Goal: Information Seeking & Learning: Learn about a topic

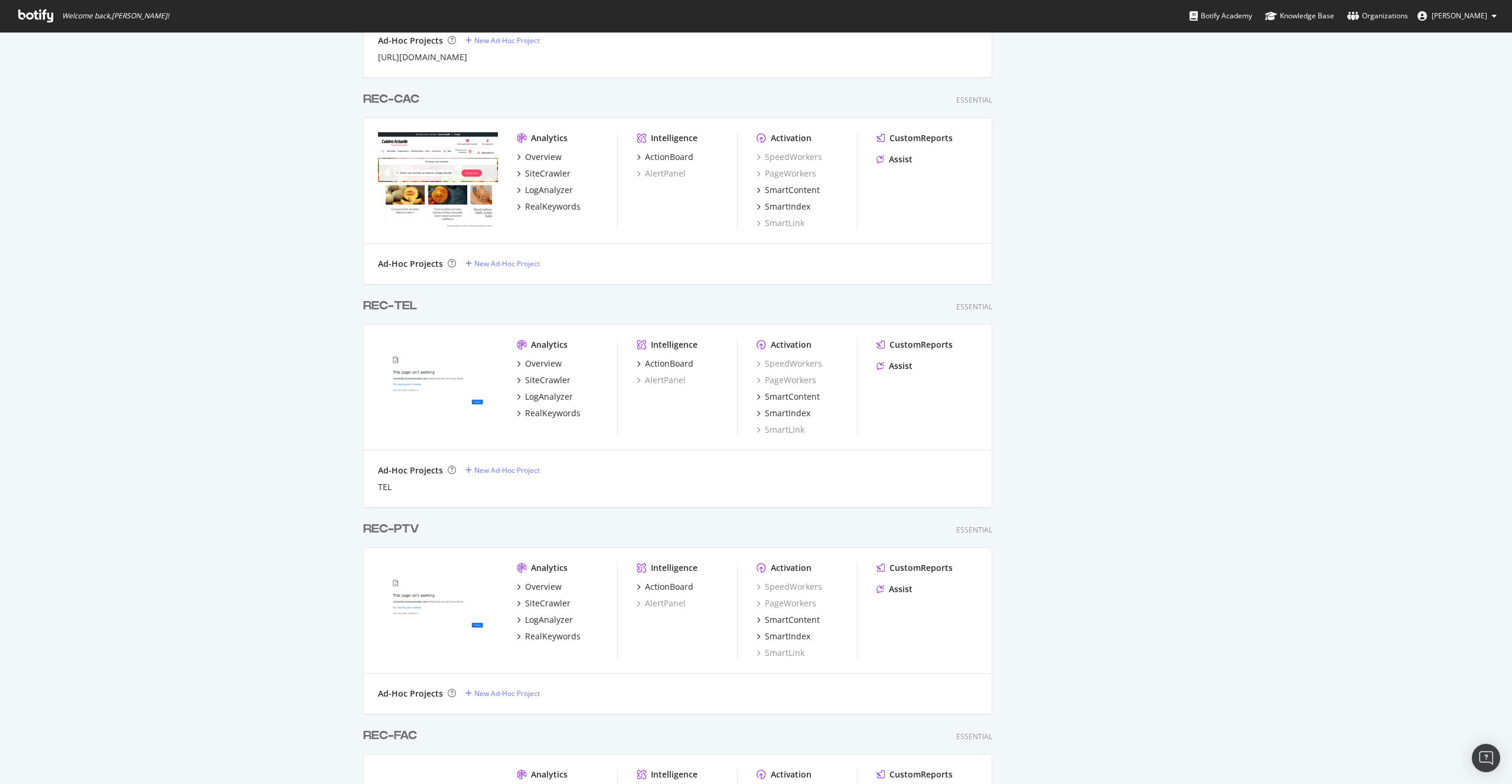
scroll to position [1559, 0]
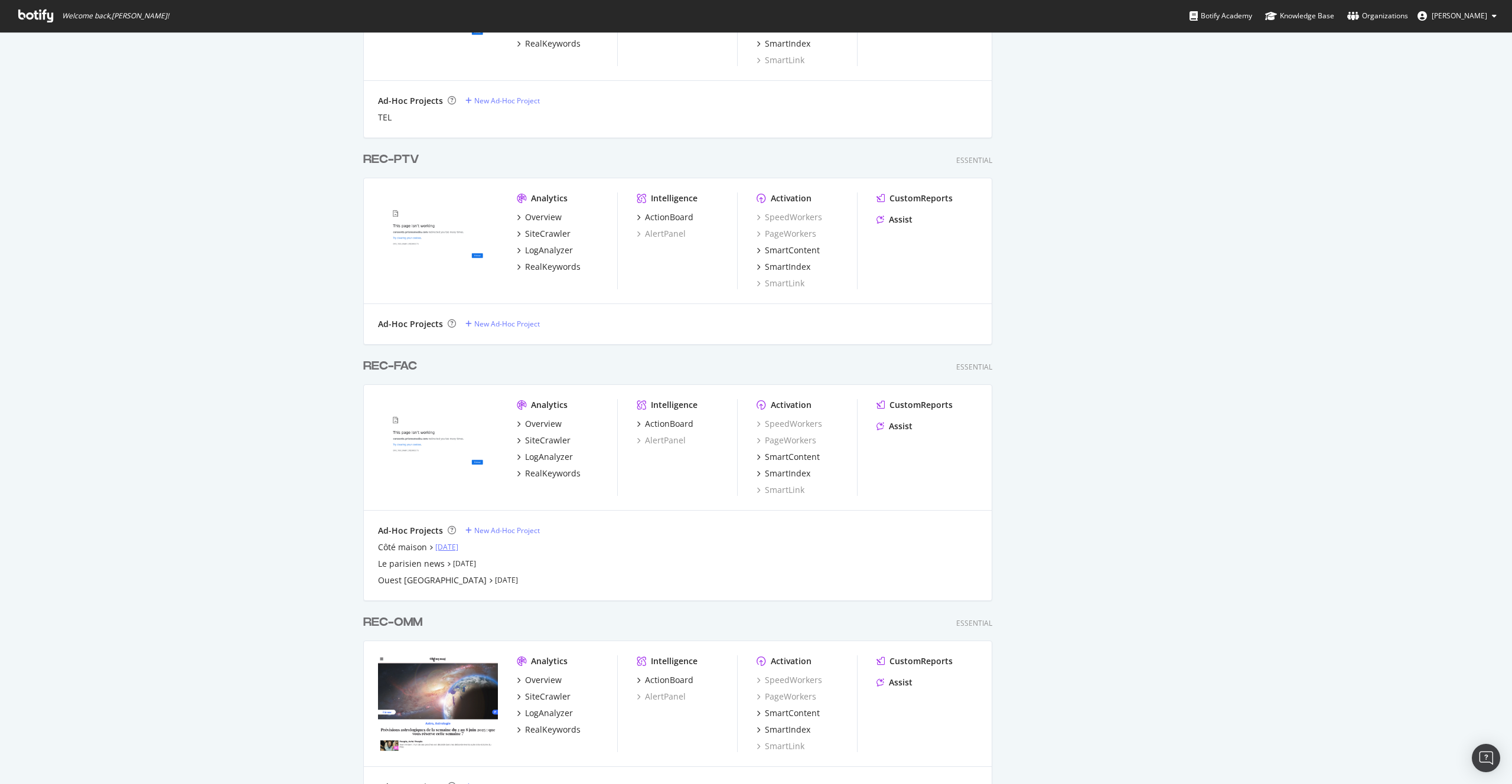
click at [458, 543] on link "Sep 17th 25" at bounding box center [447, 547] width 23 height 10
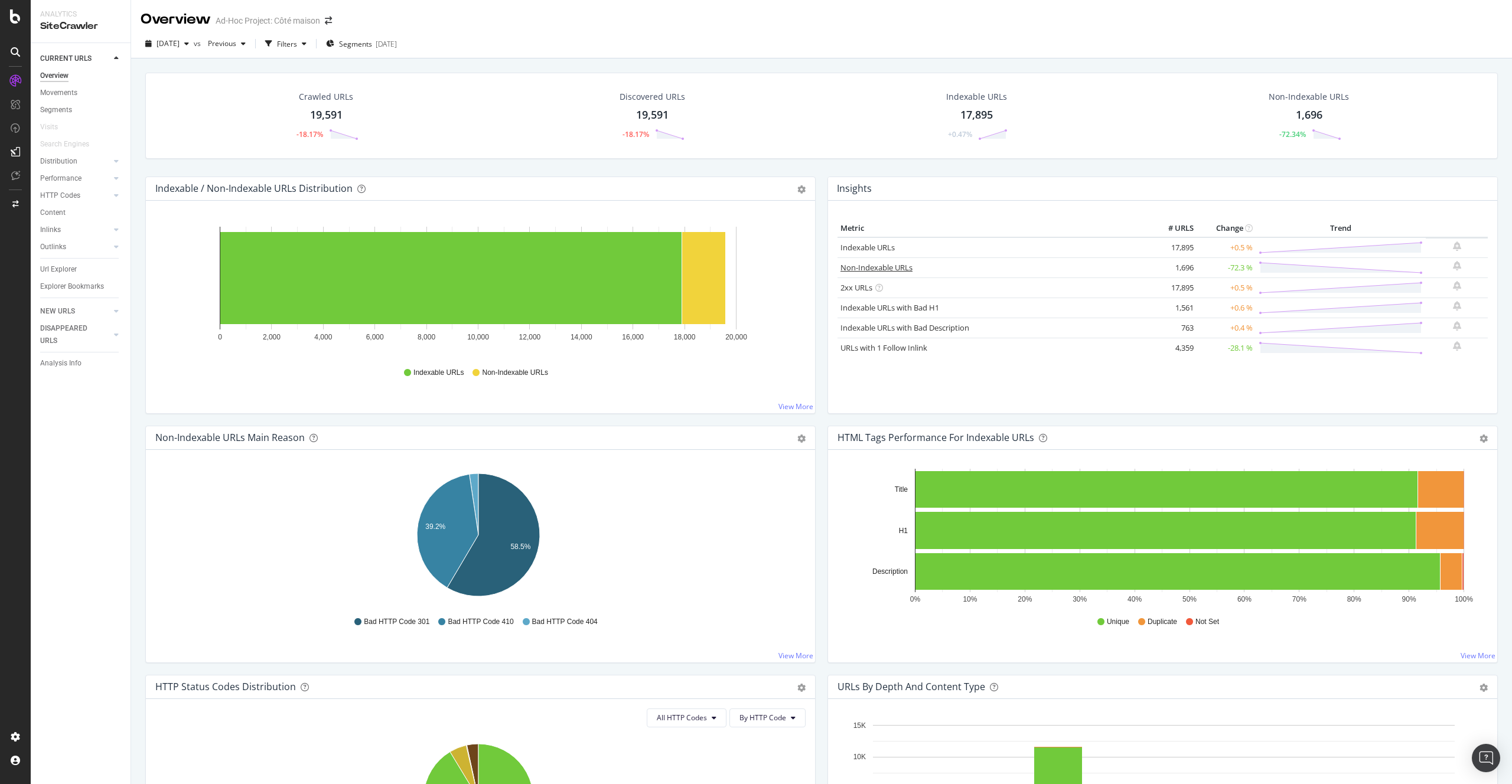
click at [856, 268] on link "Non-Indexable URLs" at bounding box center [877, 268] width 72 height 11
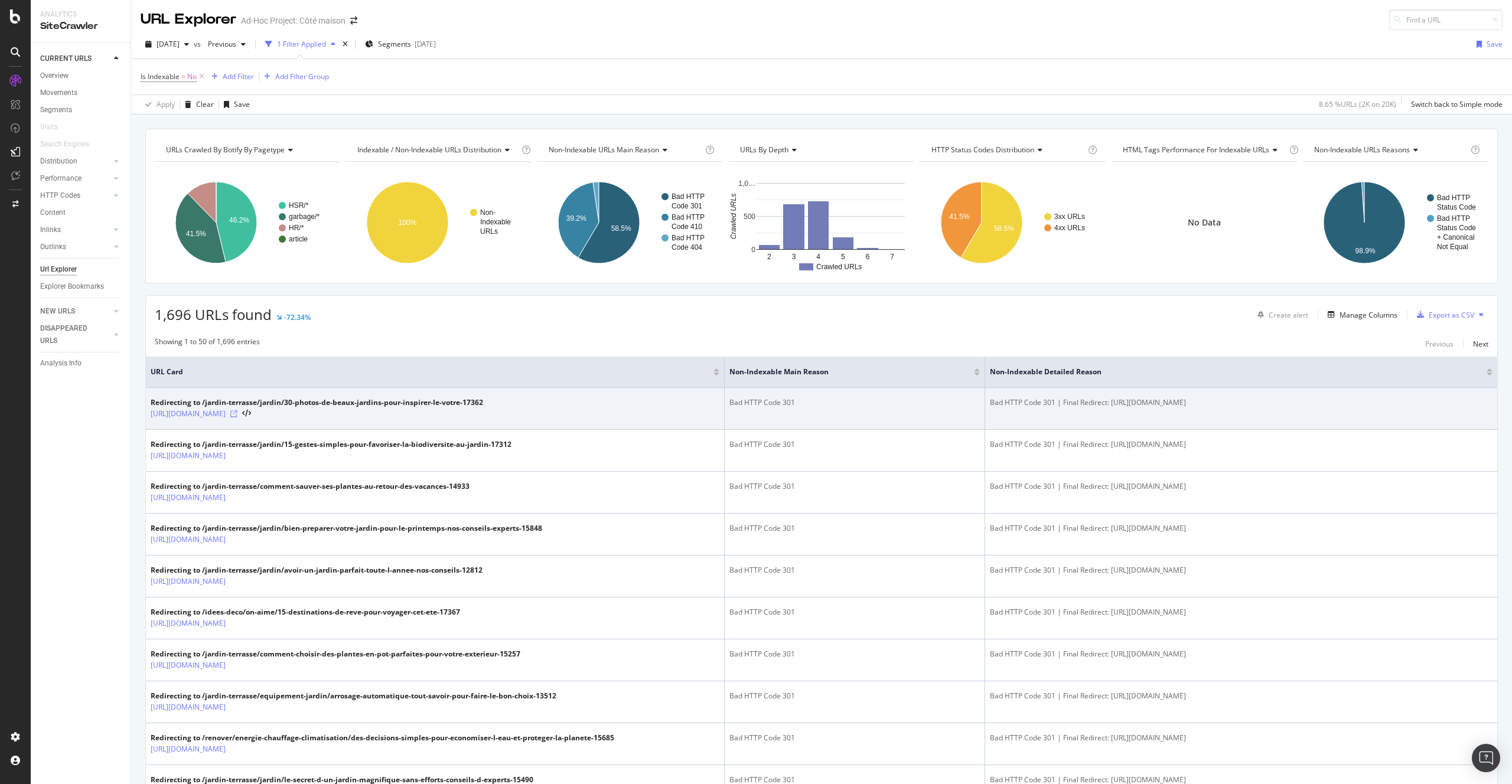
click at [237, 413] on icon at bounding box center [234, 413] width 7 height 7
click at [226, 419] on link "[URL][DOMAIN_NAME]" at bounding box center [188, 413] width 75 height 12
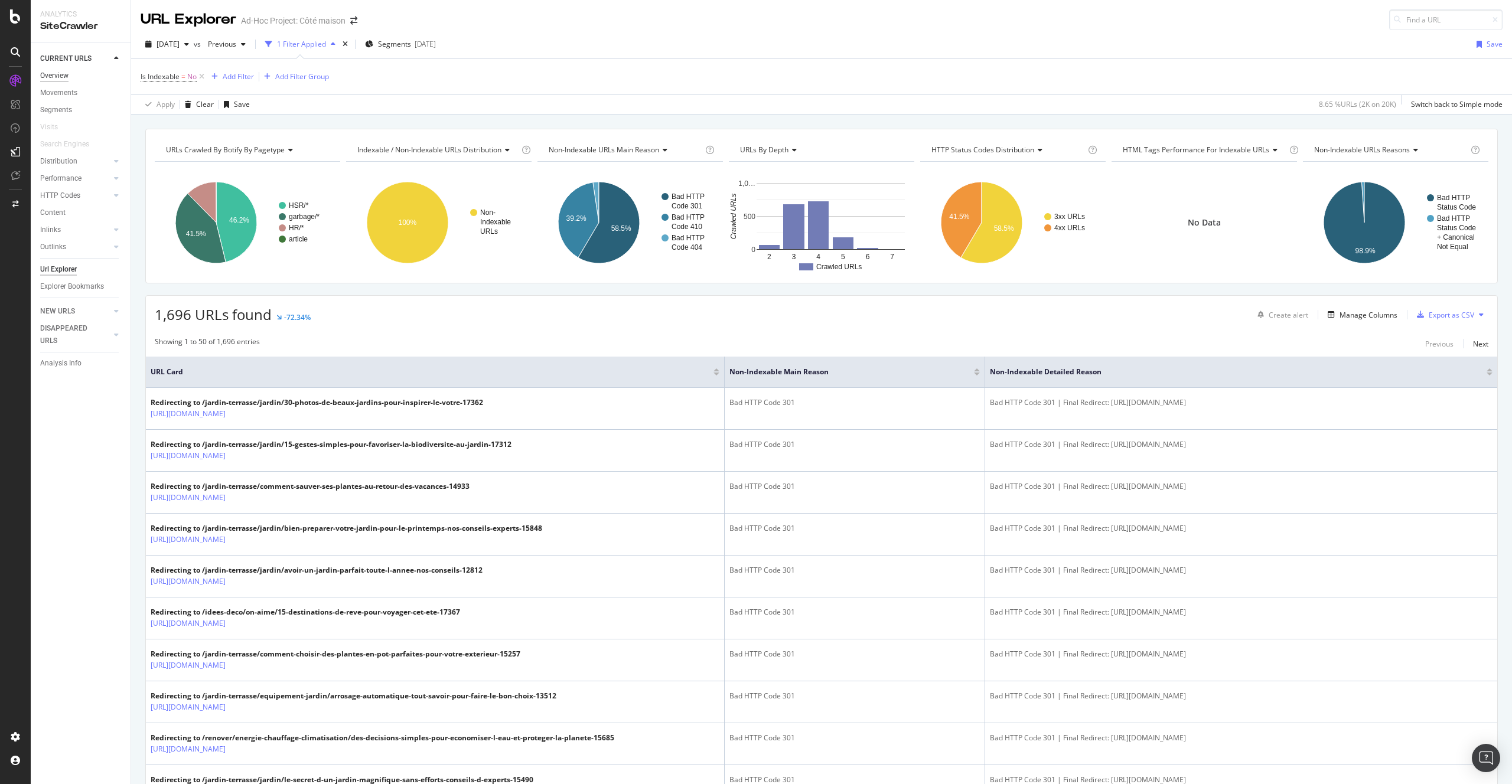
click at [60, 79] on div "Overview" at bounding box center [54, 76] width 28 height 12
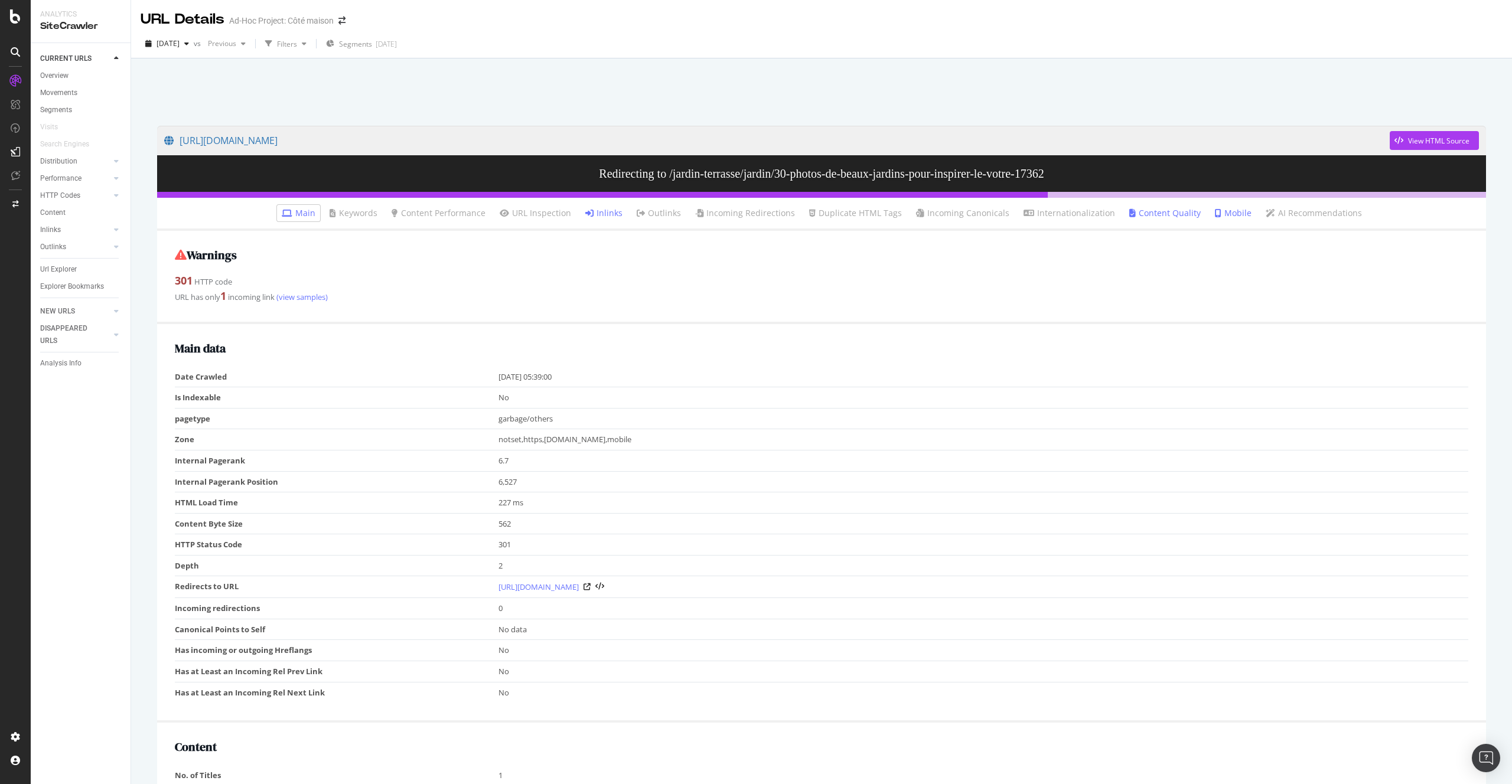
click at [630, 215] on ul "Main Keywords Content Performance URL Inspection Inlinks Outlinks Incoming Redi…" at bounding box center [822, 214] width 1329 height 33
click at [604, 211] on link "Inlinks" at bounding box center [603, 213] width 37 height 12
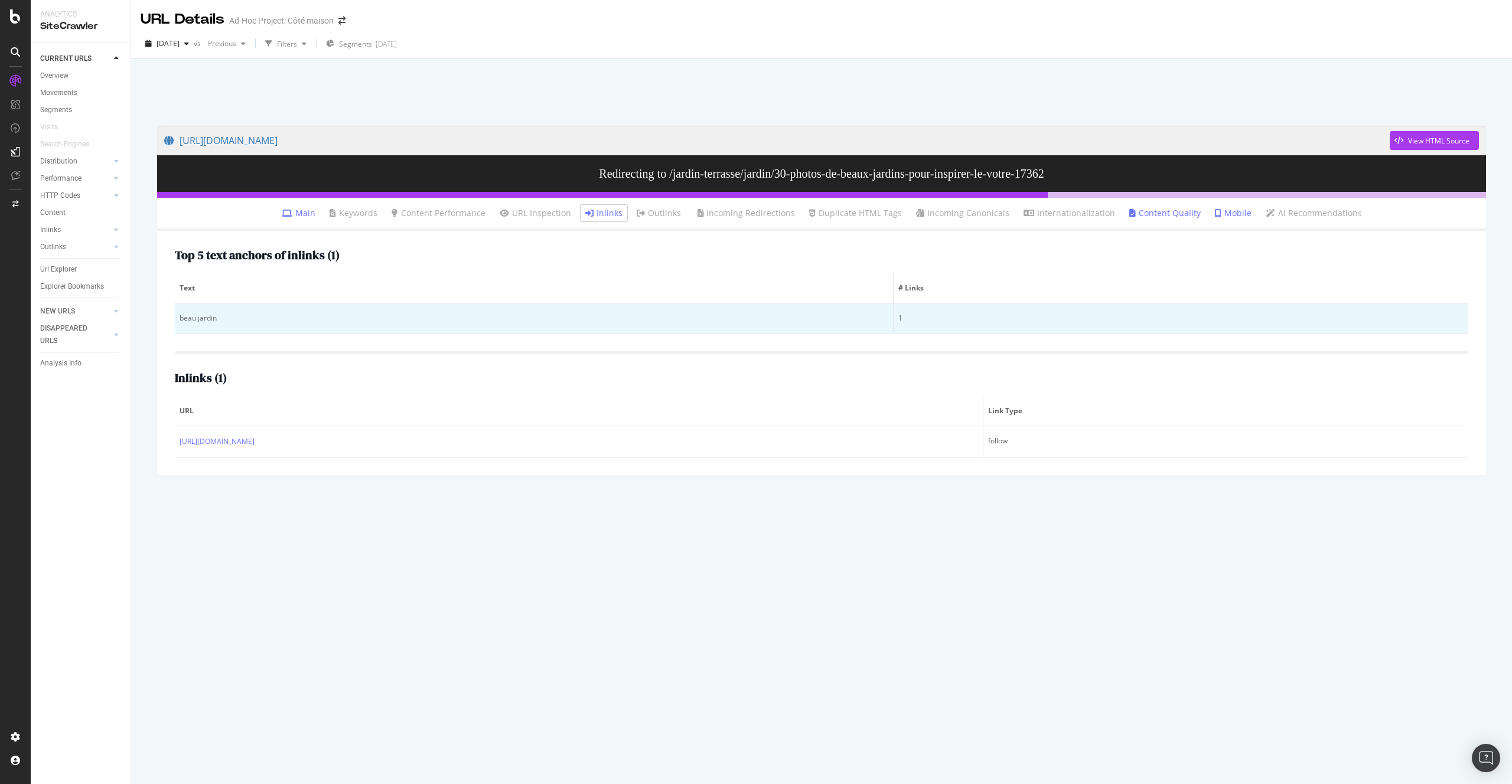
click at [199, 318] on div "beau jardin" at bounding box center [534, 318] width 709 height 11
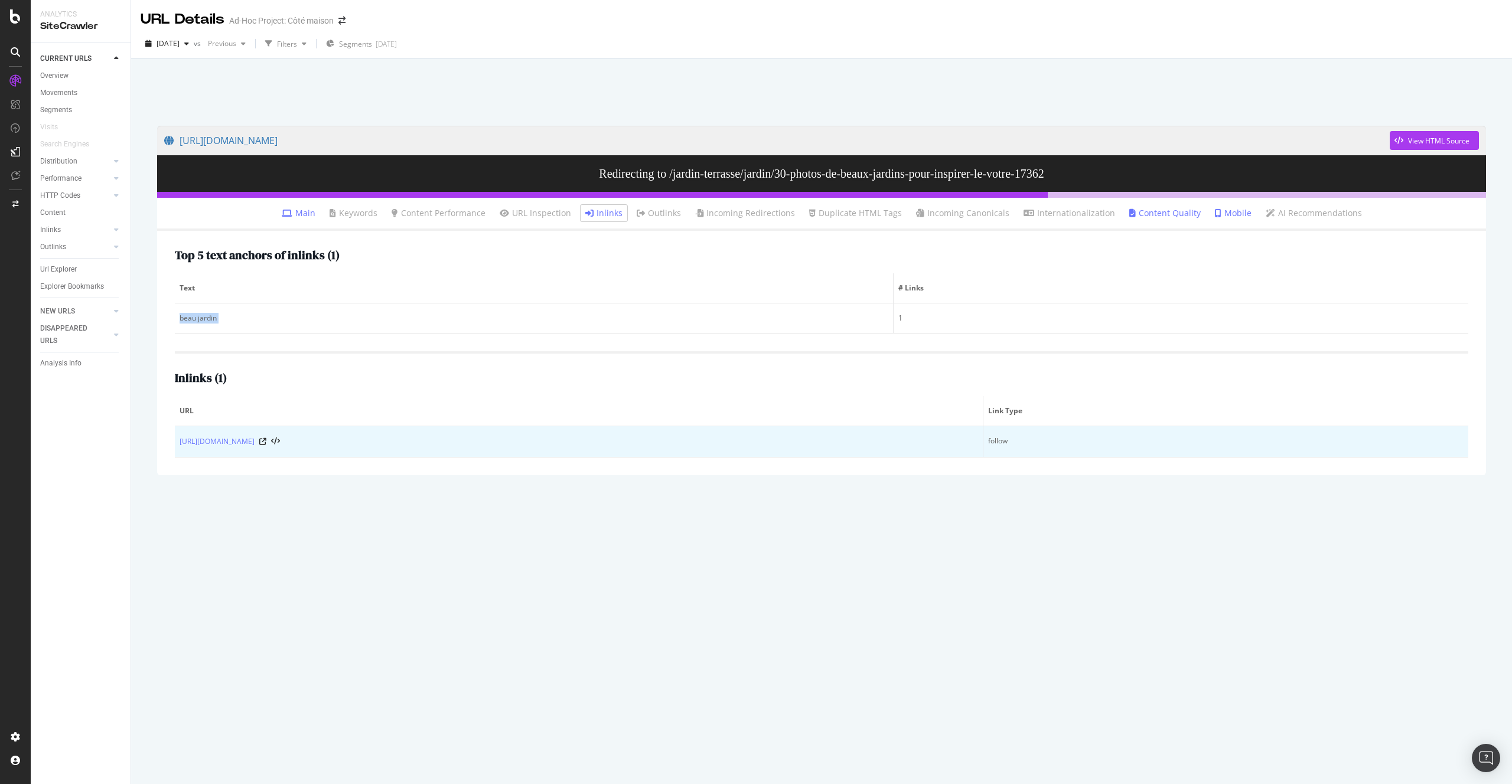
copy div "beau jardin"
click at [266, 440] on icon at bounding box center [262, 441] width 7 height 7
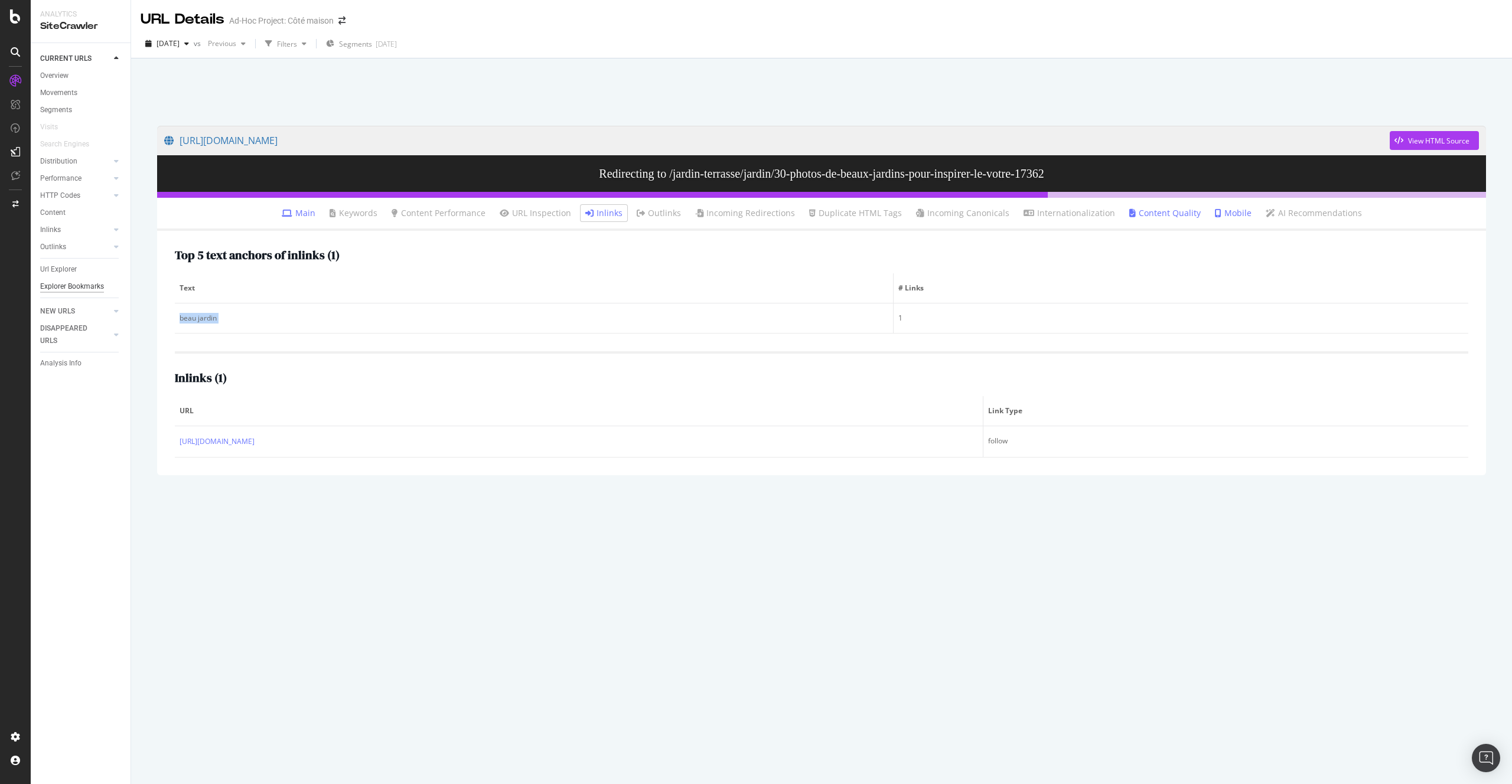
click at [69, 288] on div "Explorer Bookmarks" at bounding box center [72, 287] width 64 height 12
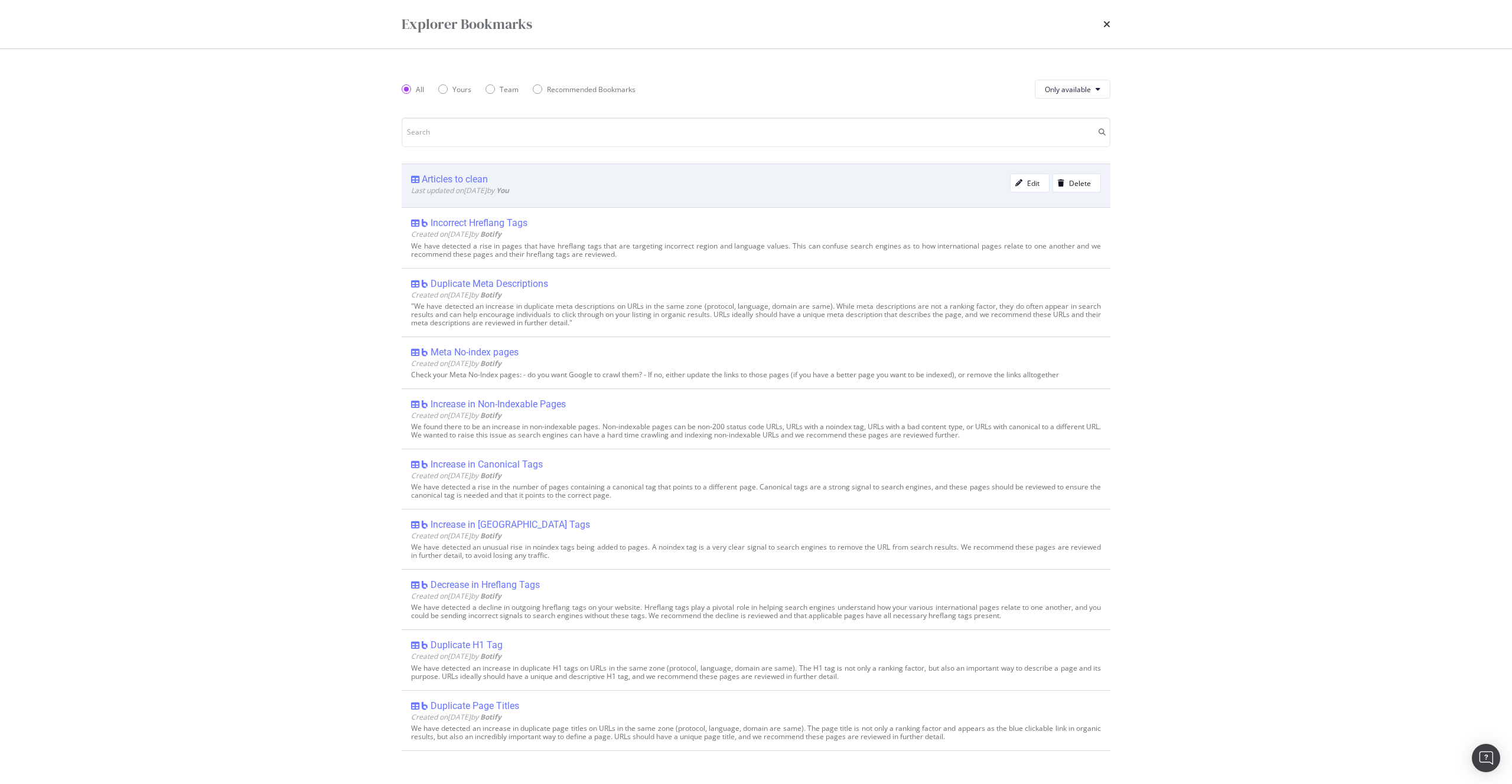
click at [466, 176] on div "Articles to clean" at bounding box center [455, 179] width 66 height 12
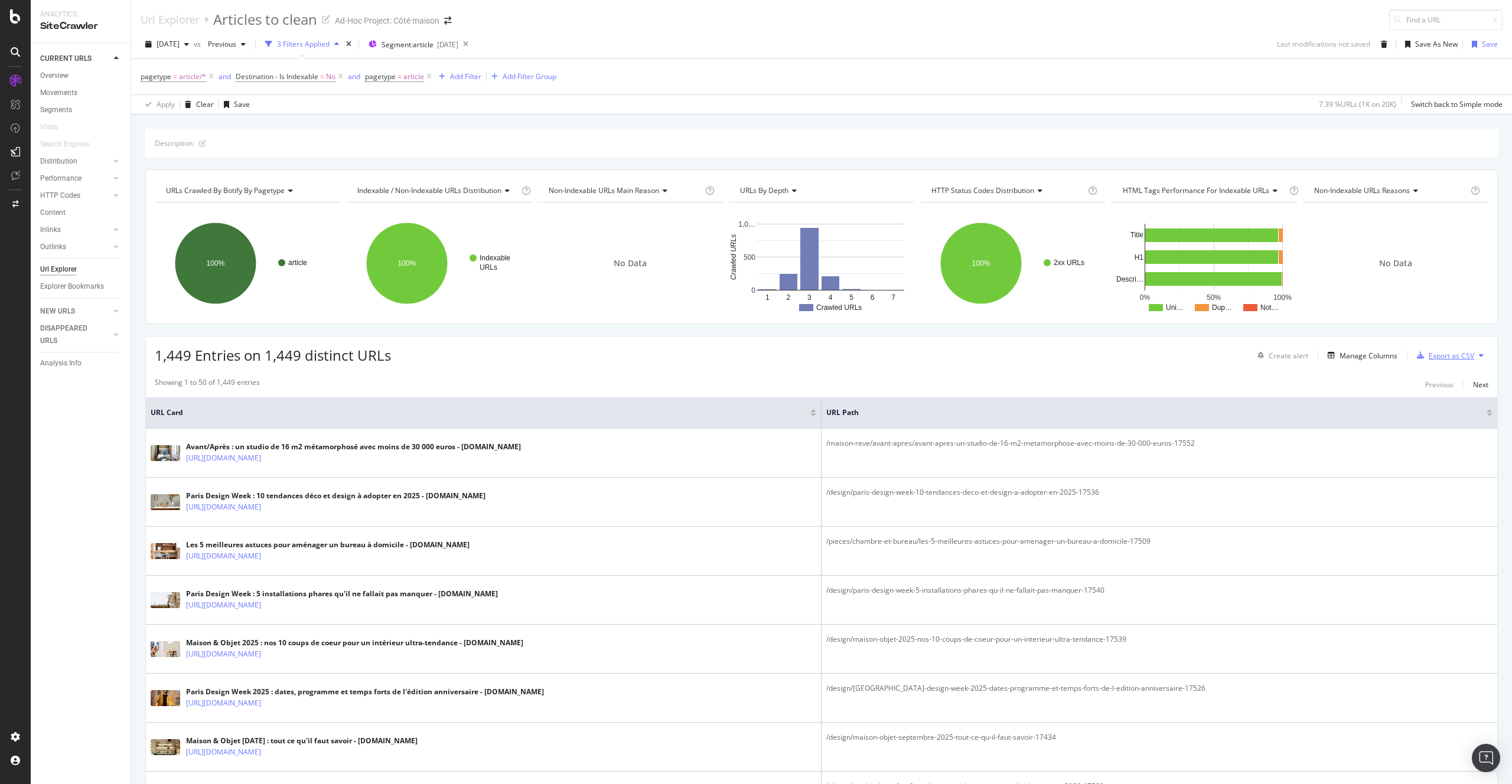
click at [1446, 351] on div "Export as CSV" at bounding box center [1451, 355] width 45 height 10
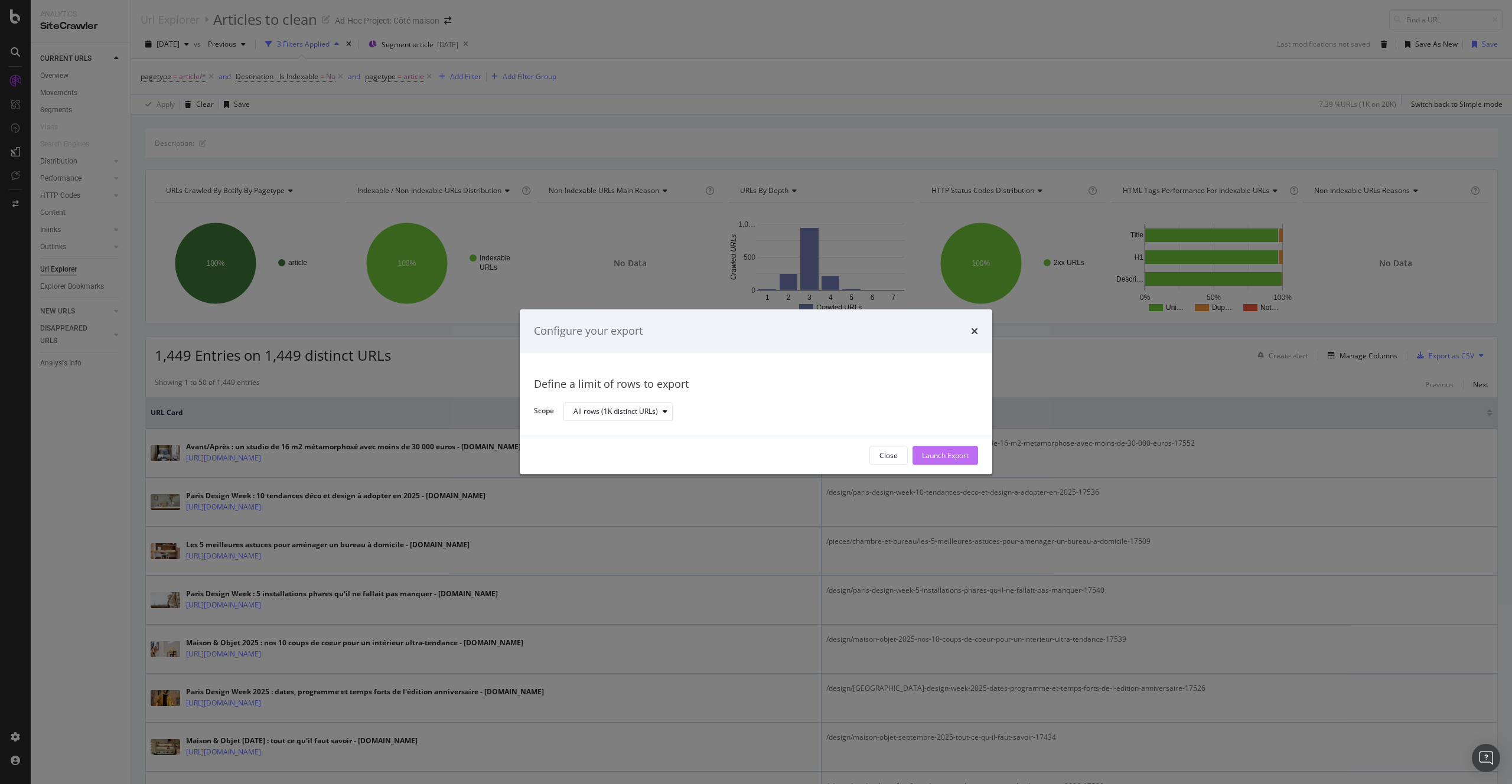
click at [940, 452] on div "Launch Export" at bounding box center [945, 455] width 47 height 10
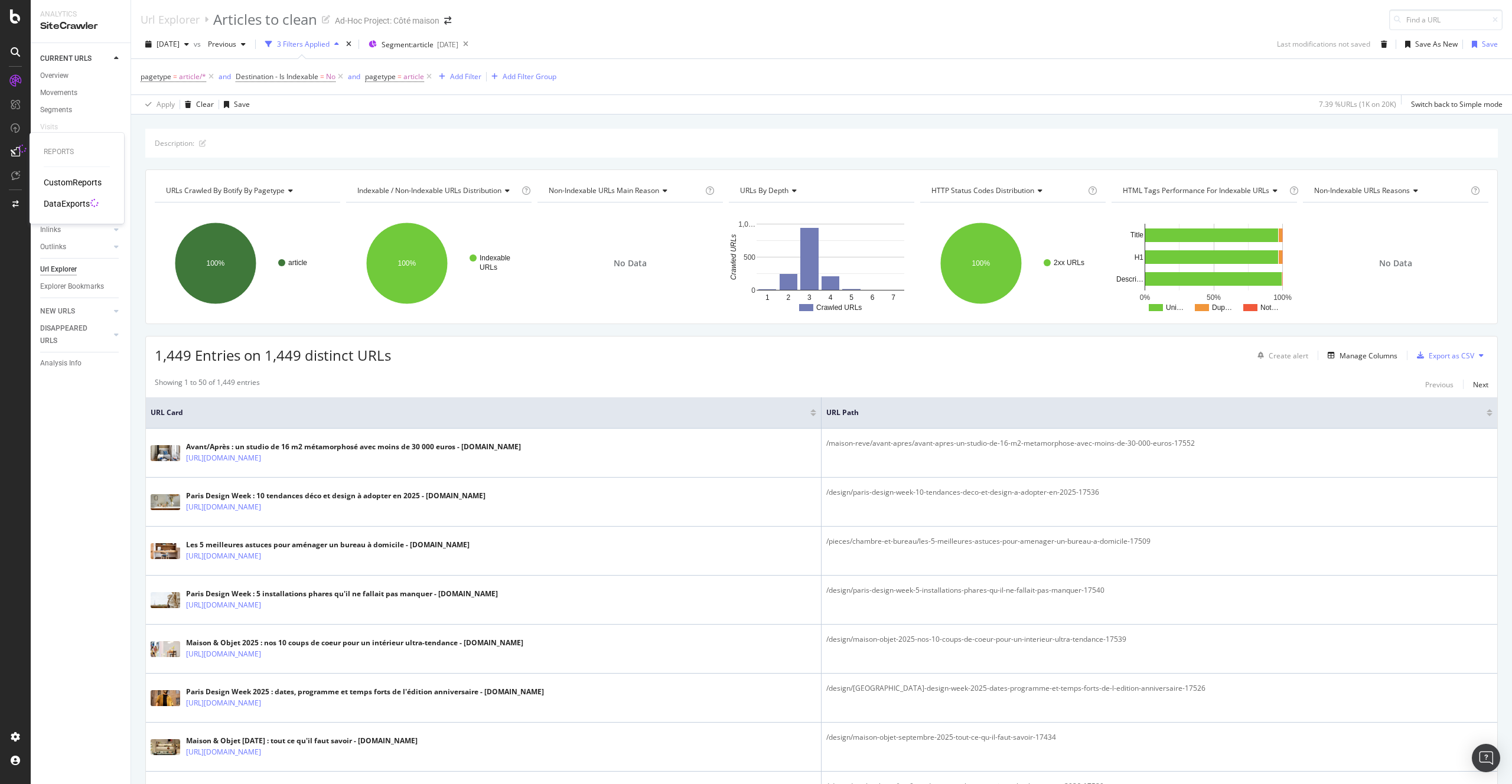
click at [92, 195] on div "CustomReports DataExports" at bounding box center [77, 192] width 66 height 33
click at [75, 207] on div "DataExports" at bounding box center [66, 203] width 46 height 12
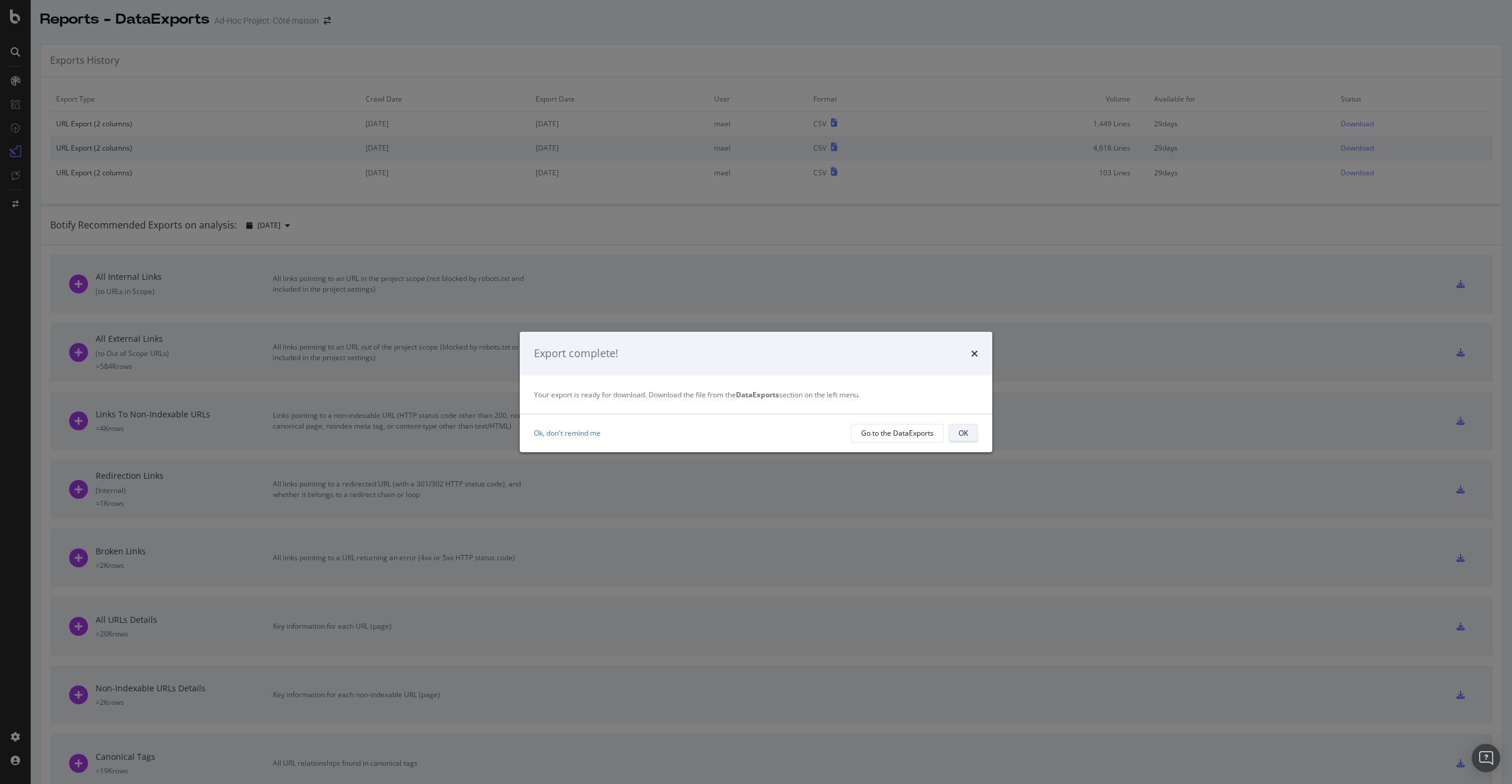
click at [972, 435] on button "OK" at bounding box center [963, 433] width 30 height 19
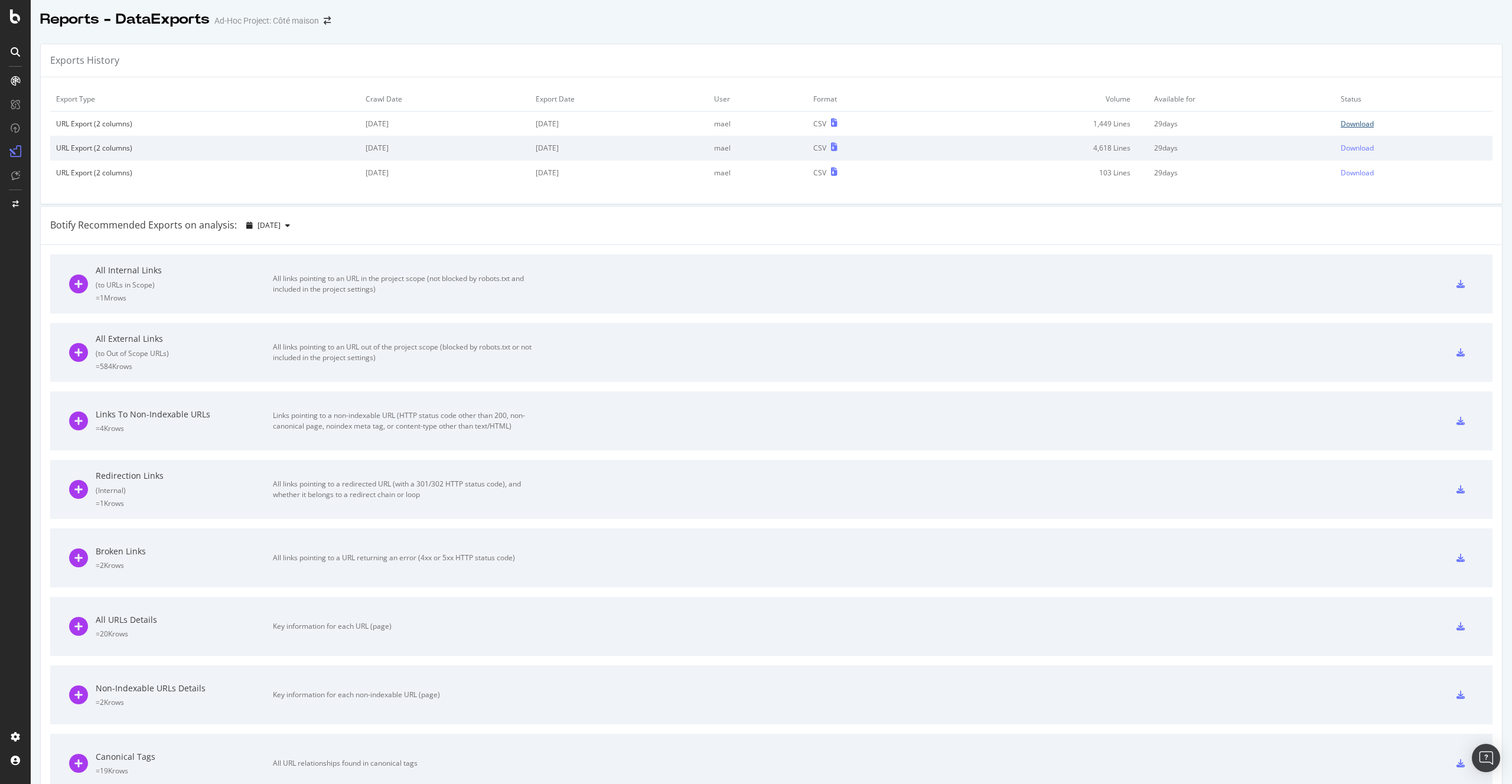
click at [1360, 125] on div "Download" at bounding box center [1357, 123] width 33 height 10
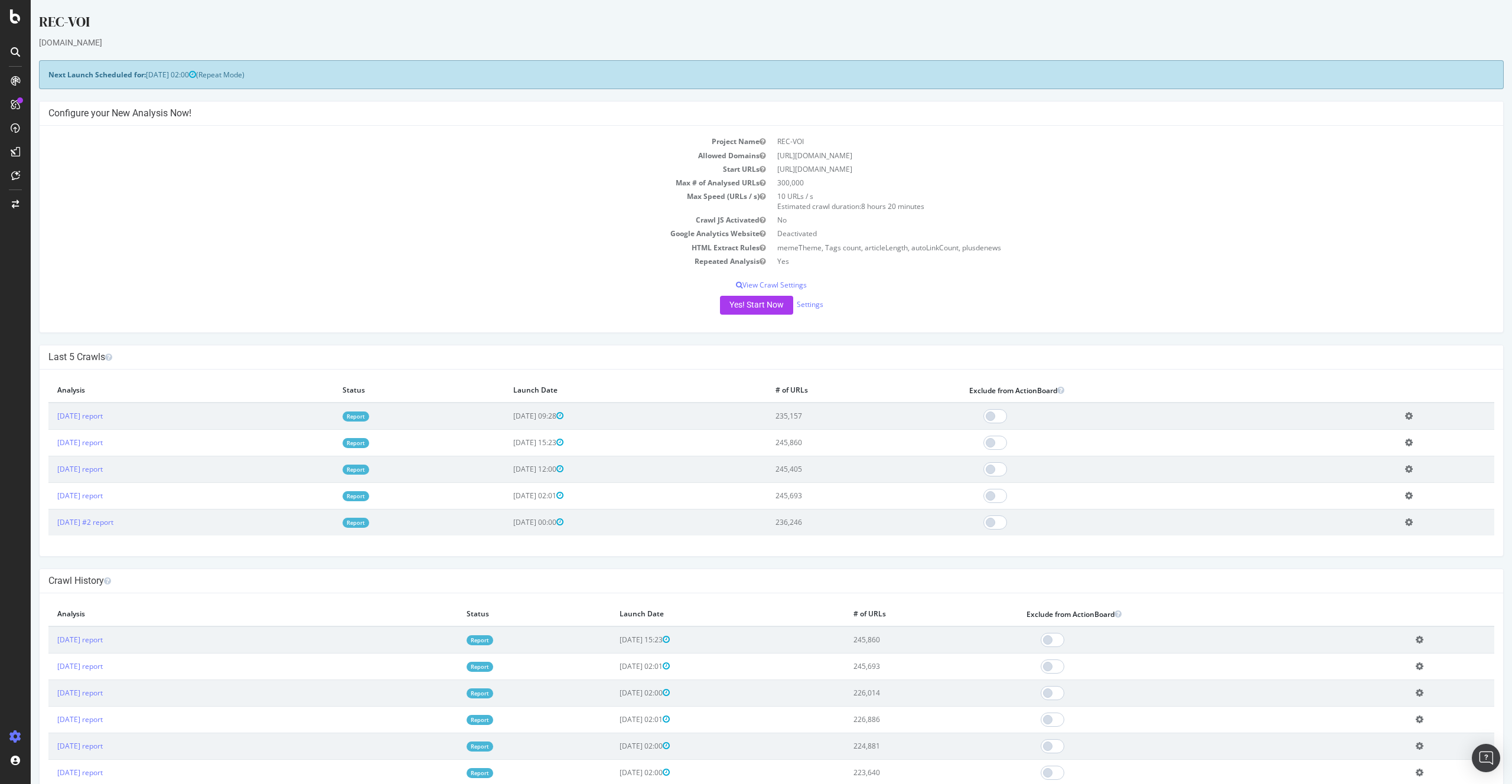
click at [369, 416] on link "Report" at bounding box center [355, 416] width 26 height 10
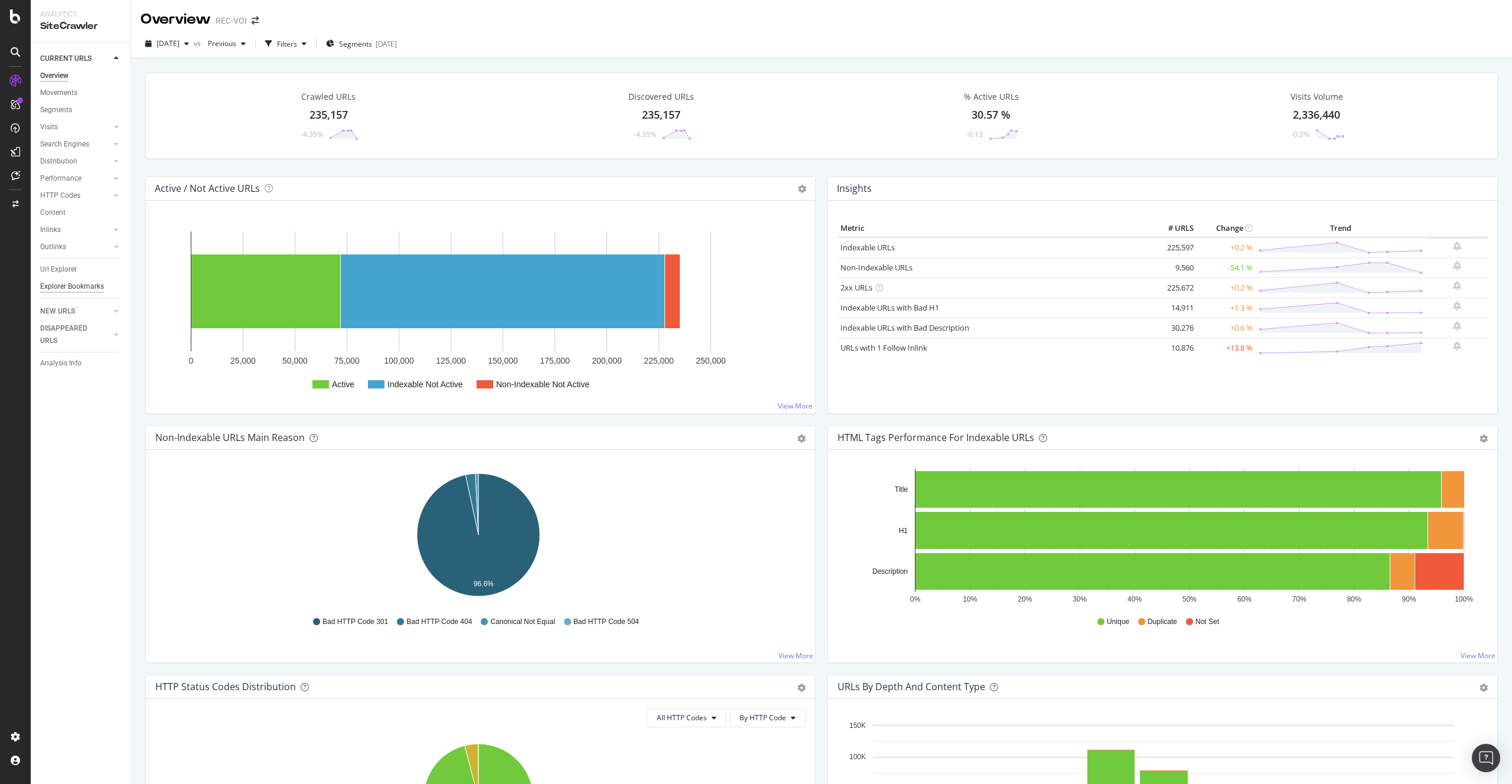
click at [67, 289] on div "Explorer Bookmarks" at bounding box center [72, 287] width 64 height 12
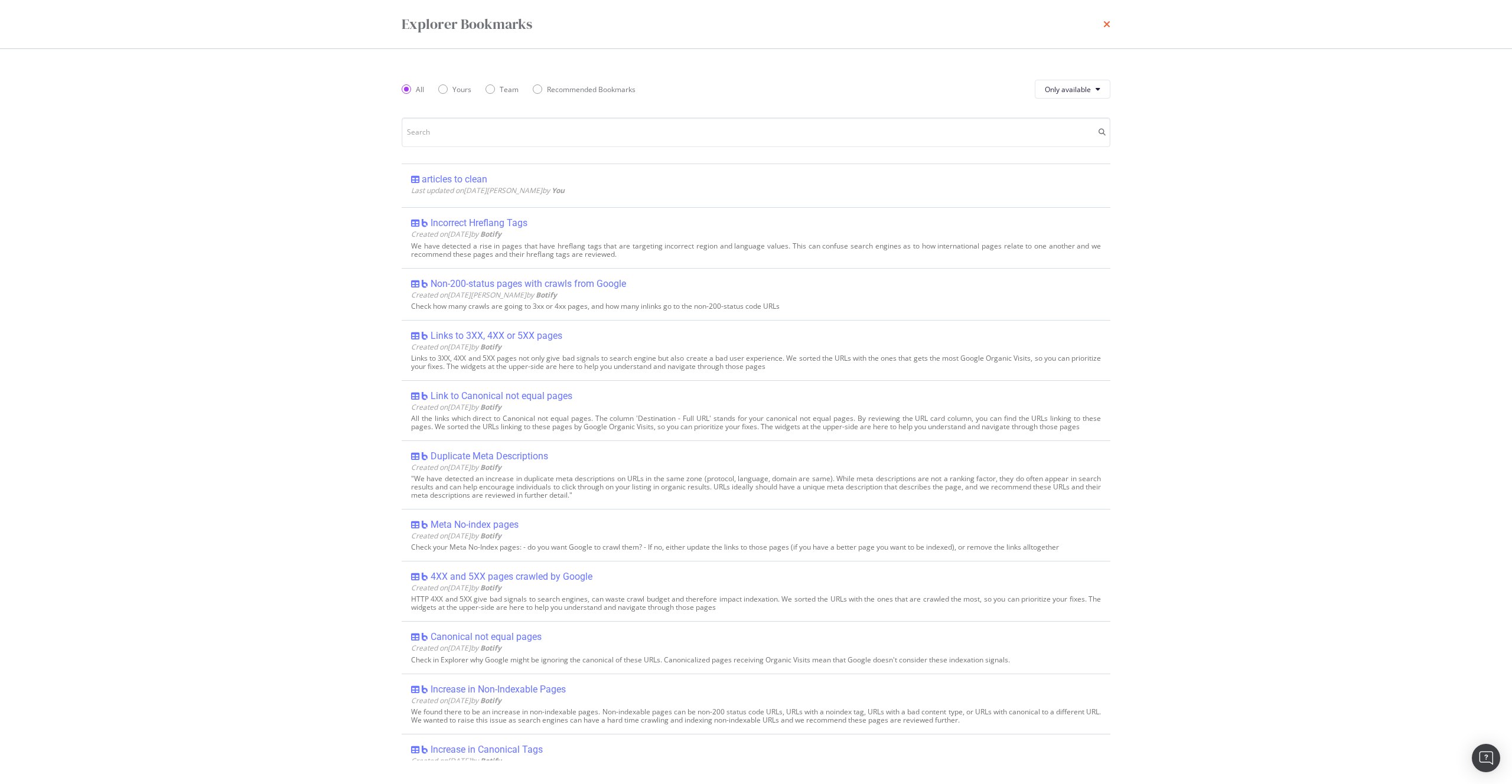
click at [1105, 22] on icon "times" at bounding box center [1107, 24] width 7 height 9
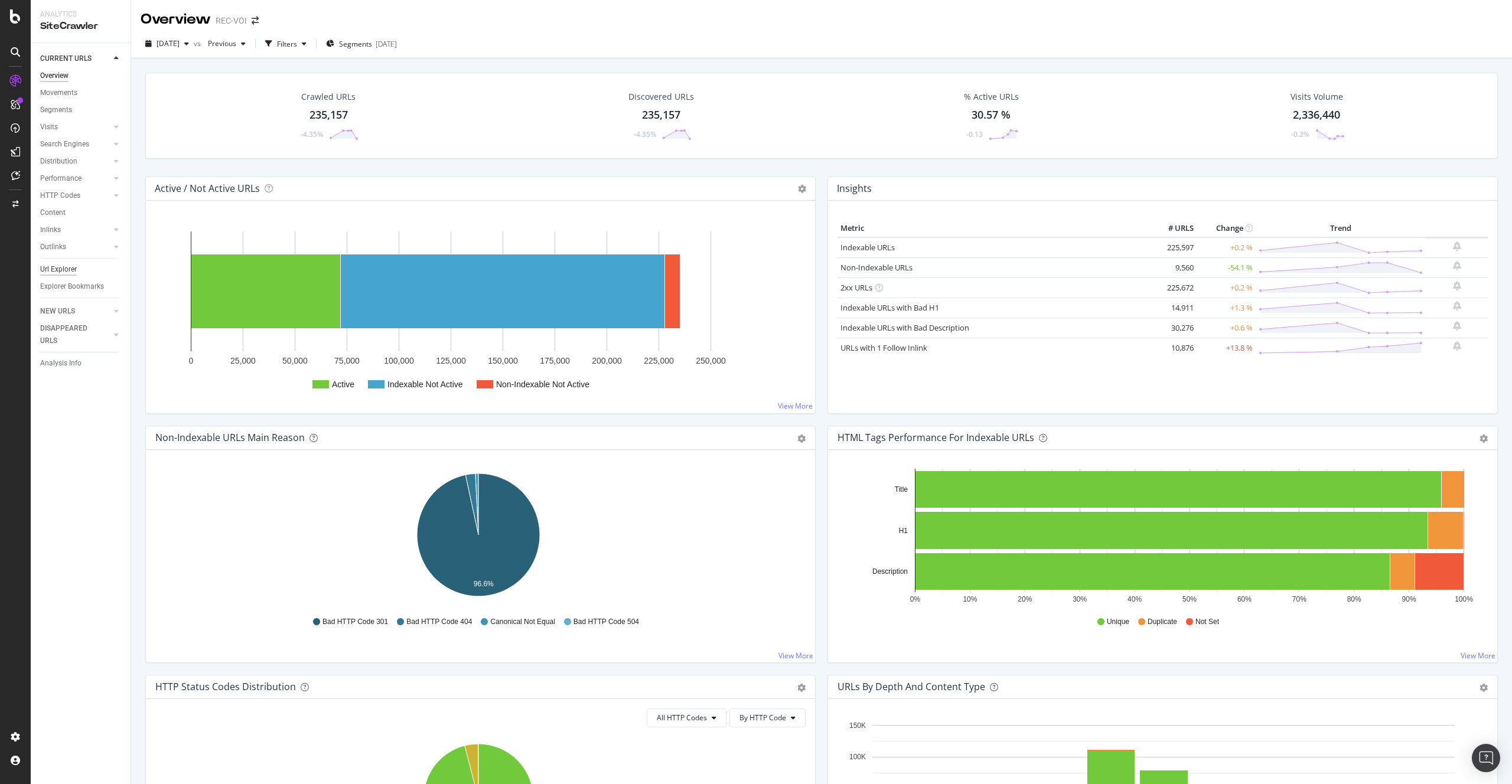
click at [70, 264] on div "Url Explorer" at bounding box center [58, 269] width 37 height 12
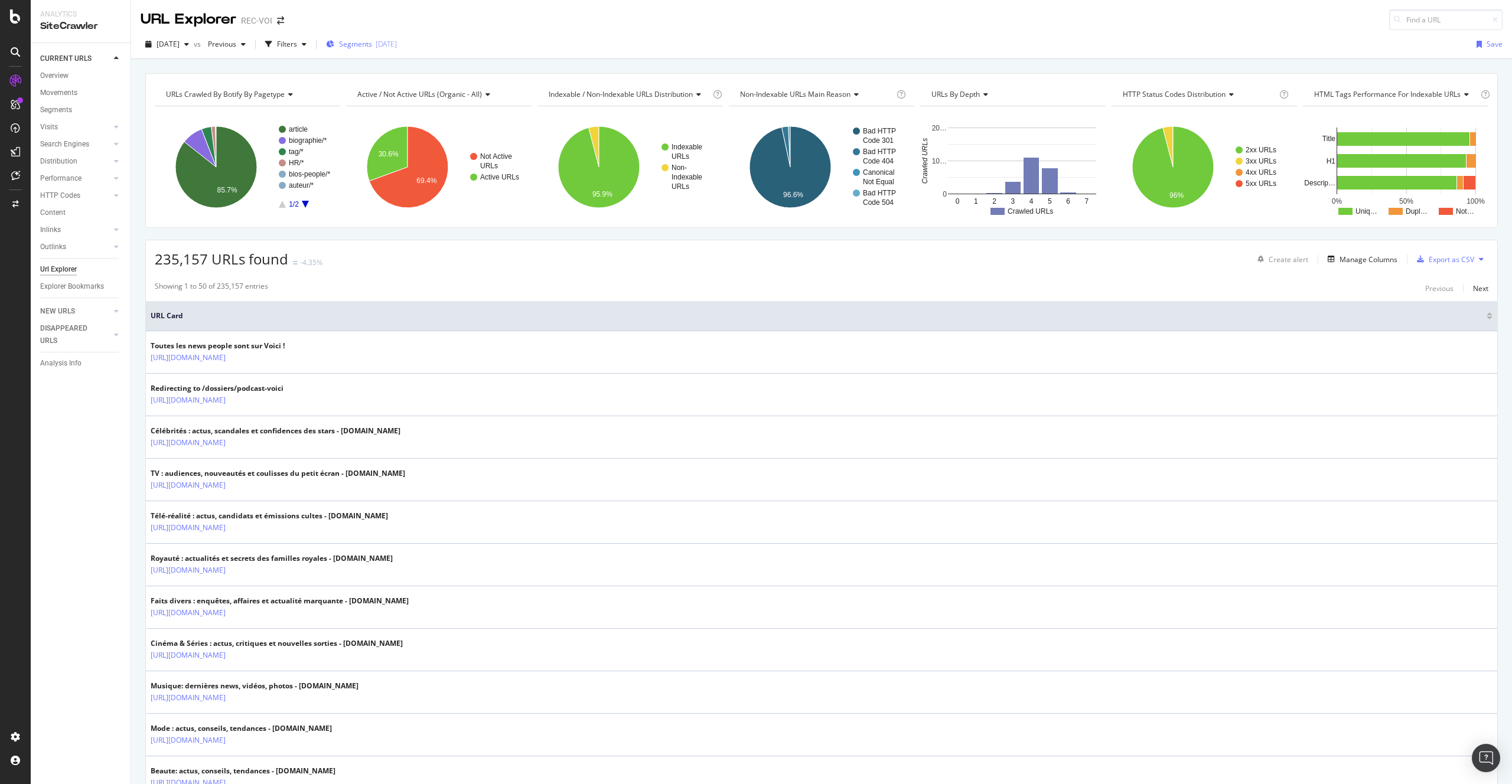
click at [397, 45] on div "2025-08-28" at bounding box center [386, 43] width 21 height 10
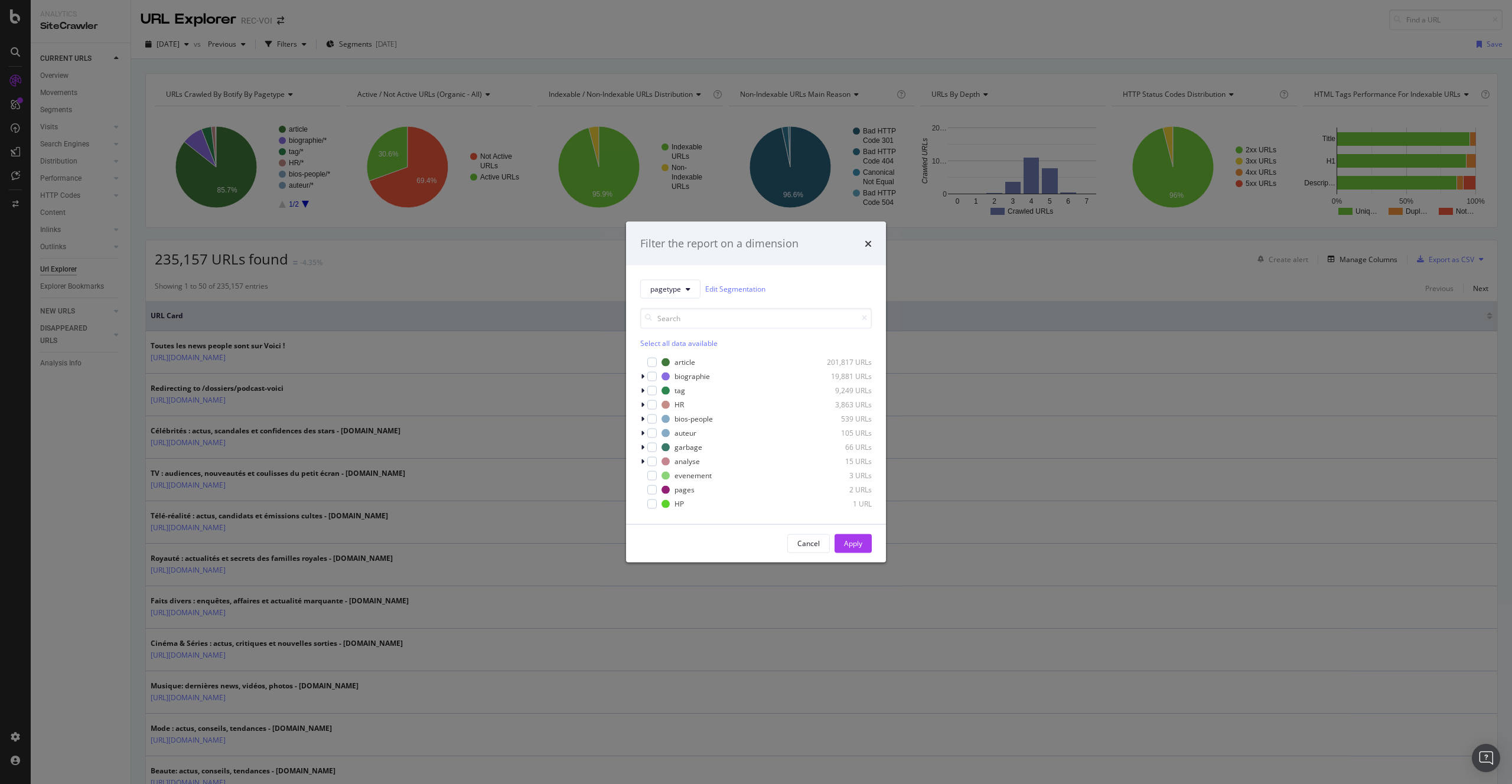
click at [454, 149] on div "Filter the report on a dimension pagetype Edit Segmentation Select all data ava…" at bounding box center [756, 392] width 1512 height 784
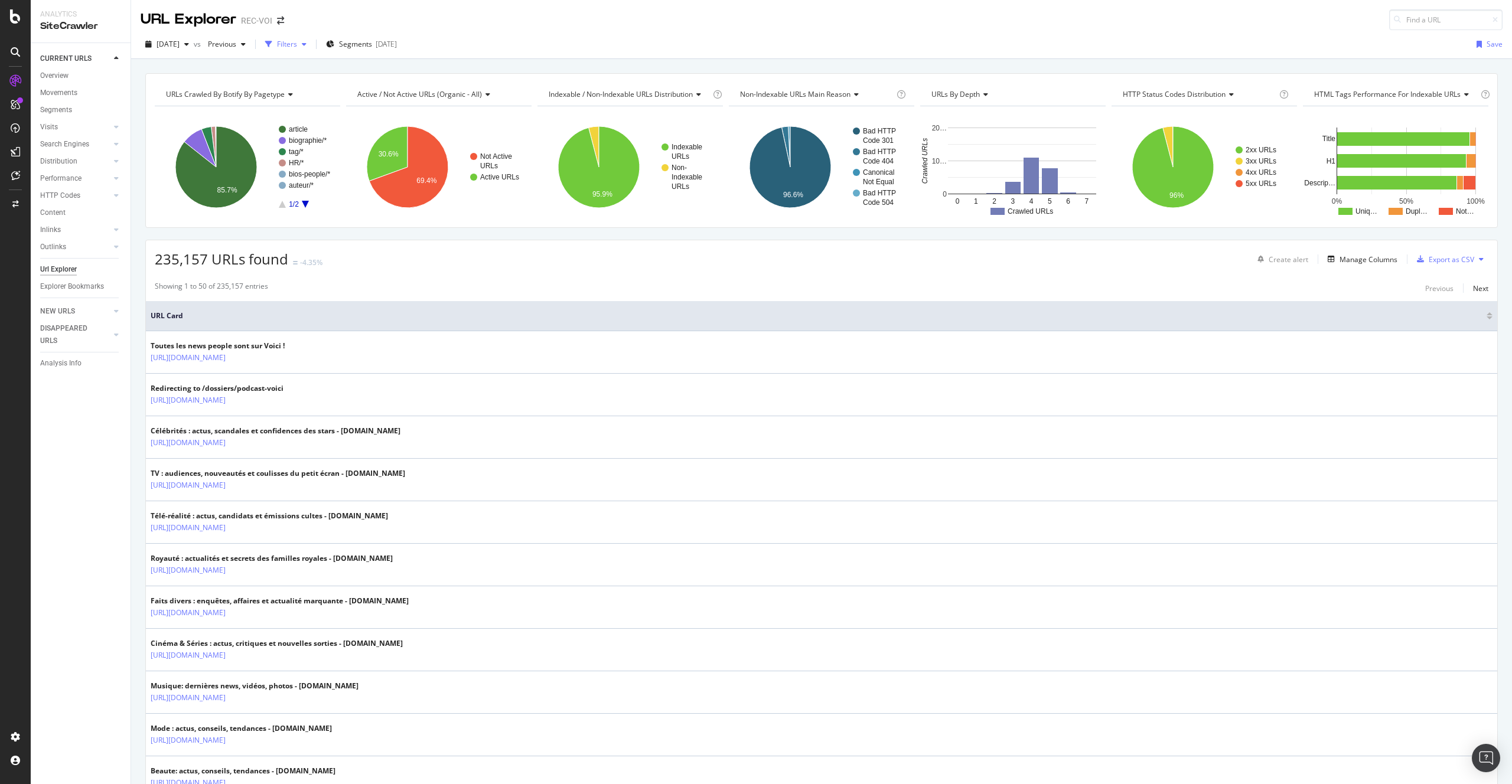
click at [297, 43] on div "Filters" at bounding box center [287, 43] width 20 height 10
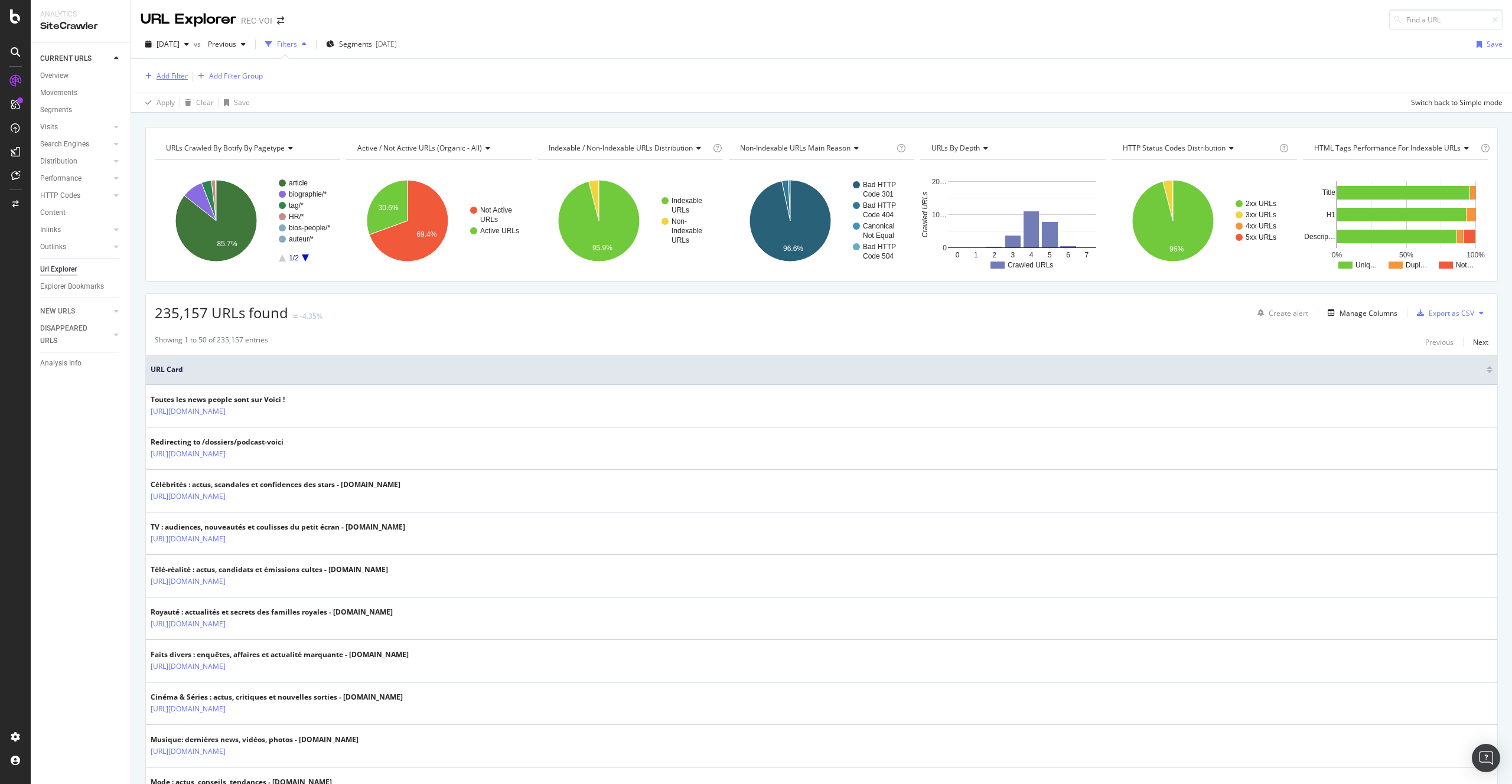
click at [166, 78] on div "Add Filter" at bounding box center [172, 76] width 31 height 10
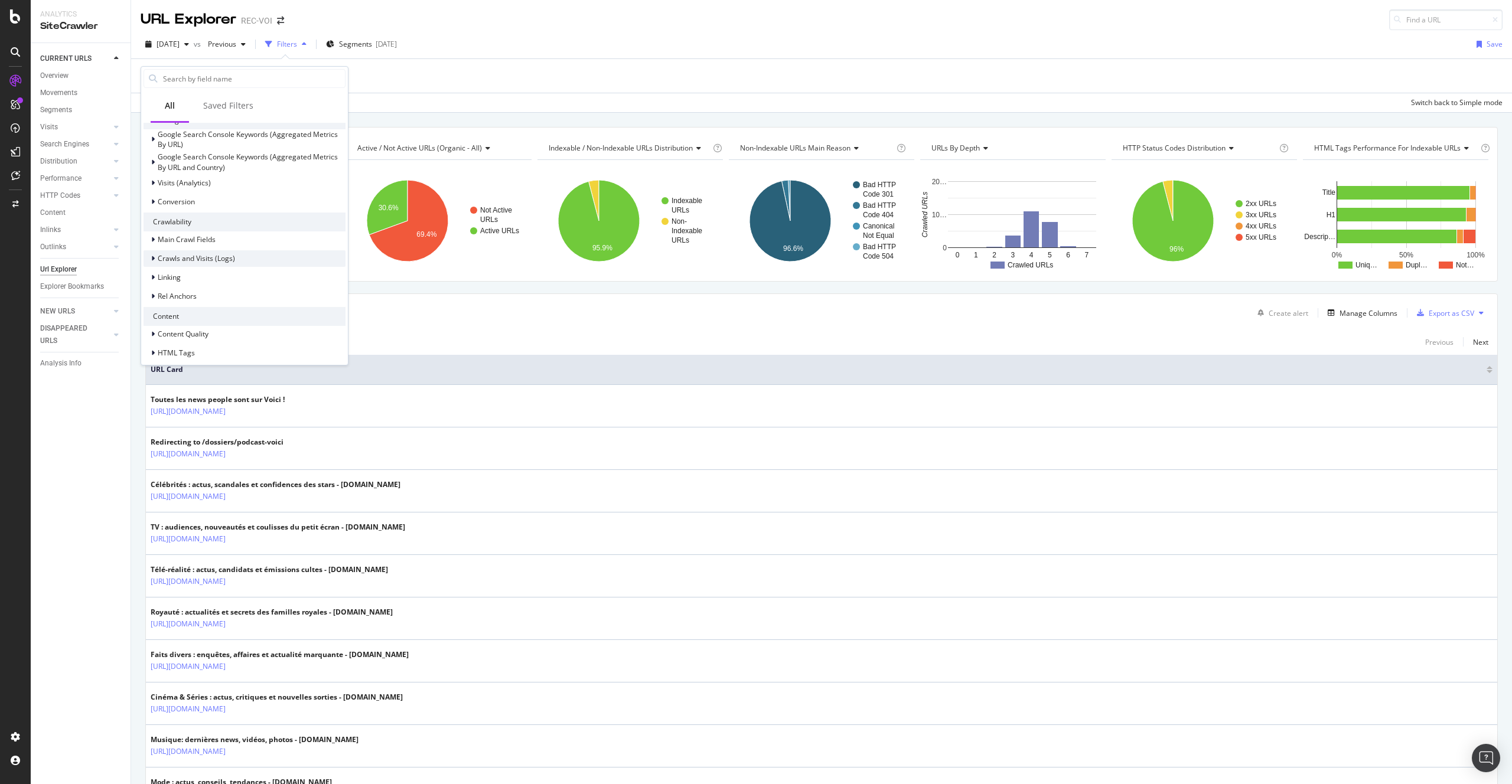
scroll to position [304, 0]
click at [218, 259] on div "Linking" at bounding box center [245, 262] width 202 height 16
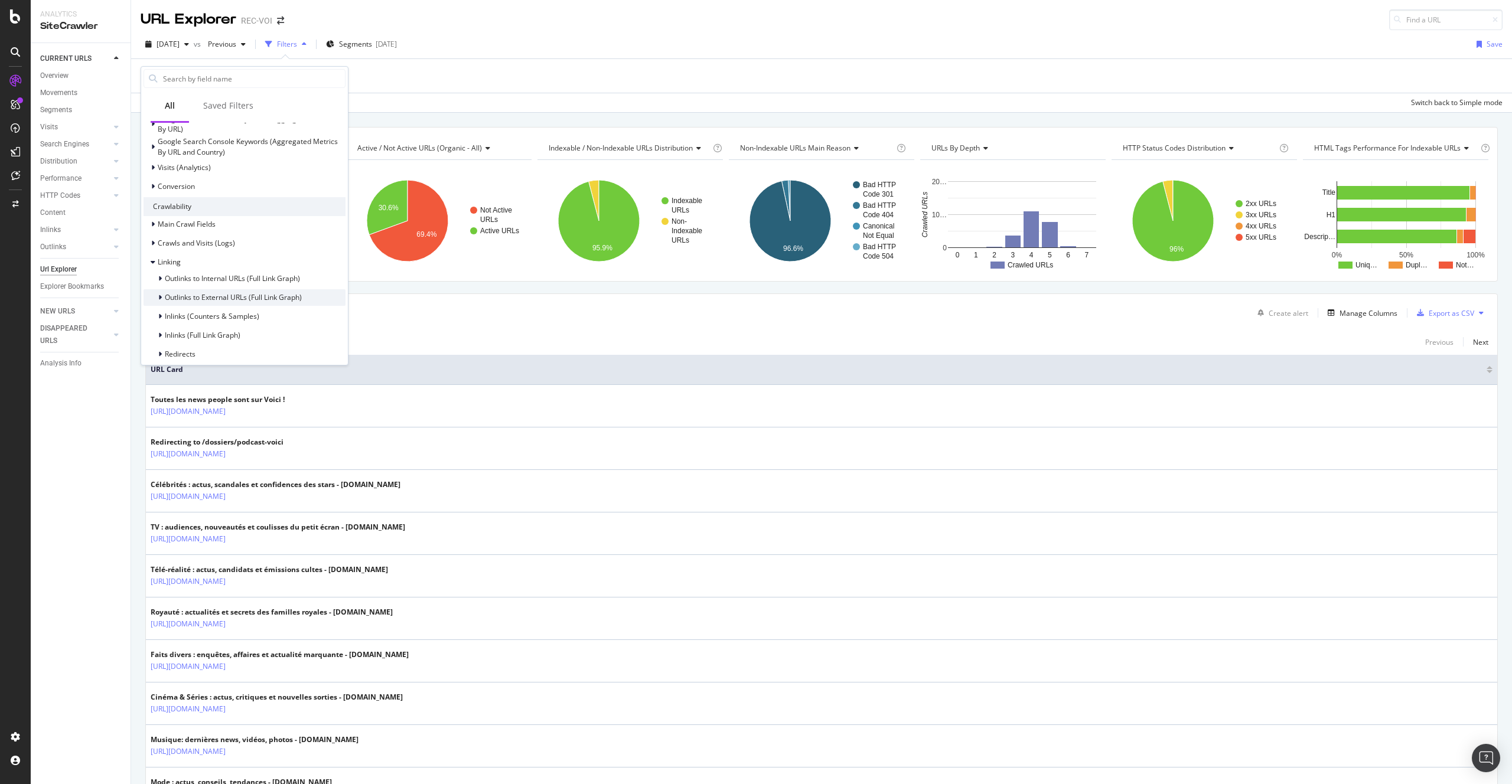
click at [282, 301] on span "Outlinks to External URLs (Full Link Graph)" at bounding box center [233, 297] width 137 height 10
click at [286, 300] on span "Outlinks to External URLs (Full Link Graph)" at bounding box center [233, 297] width 137 height 10
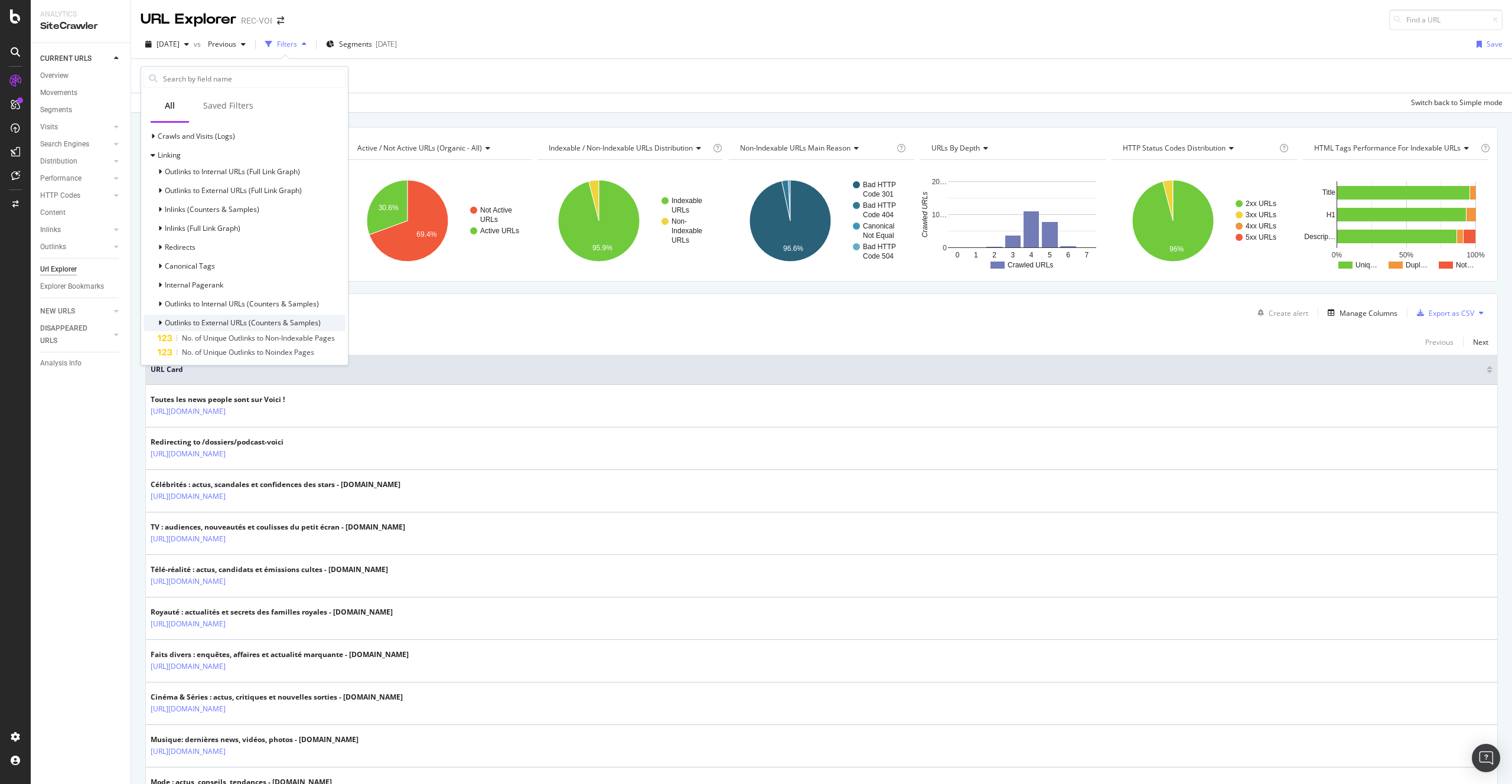
scroll to position [419, 0]
click at [207, 312] on span "Outlinks to External URLs (Counters & Samples)" at bounding box center [243, 314] width 156 height 10
click at [243, 322] on div "Outlinks to External URLs (Full Link Graph)" at bounding box center [222, 316] width 158 height 12
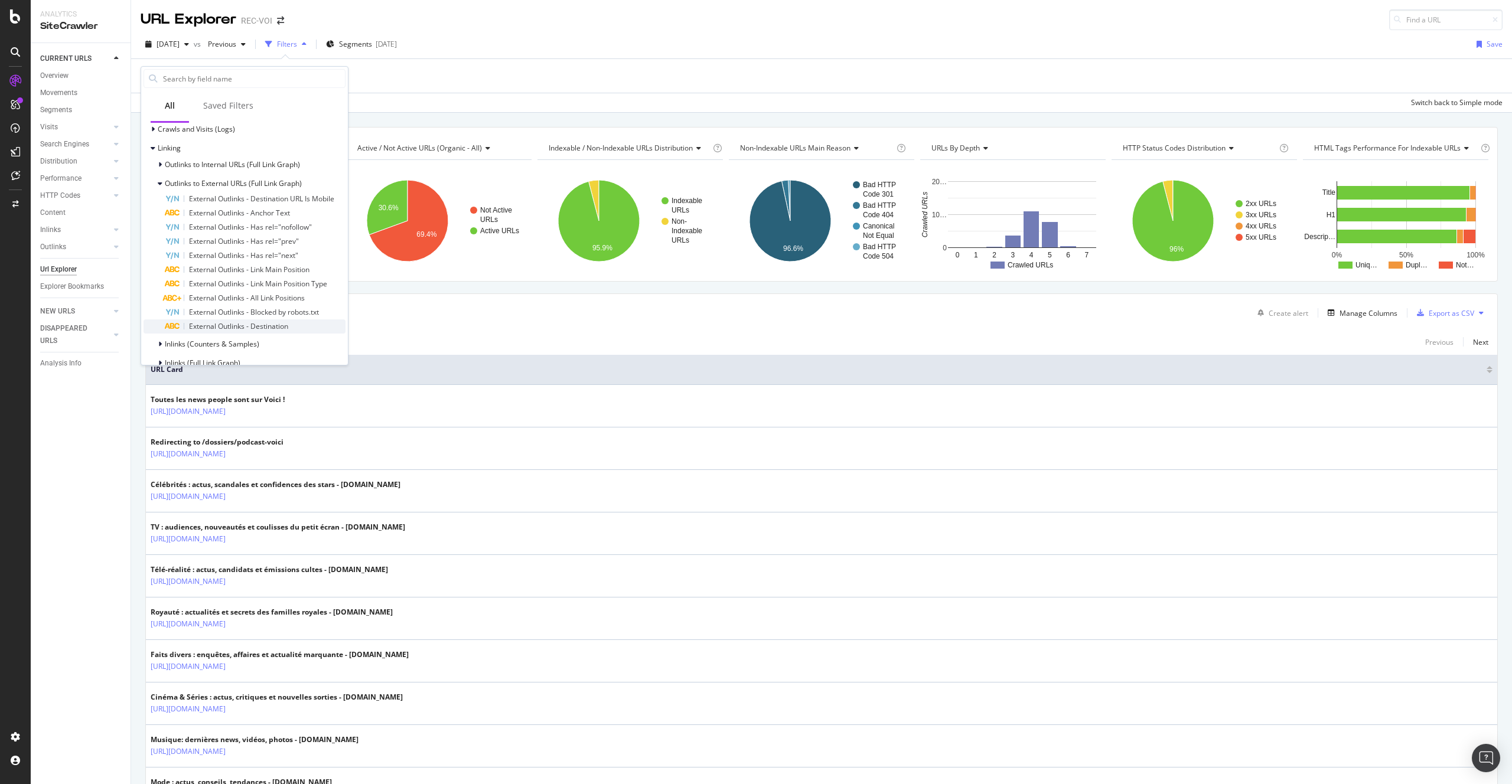
click at [284, 327] on span "External Outlinks - Destination" at bounding box center [239, 326] width 99 height 10
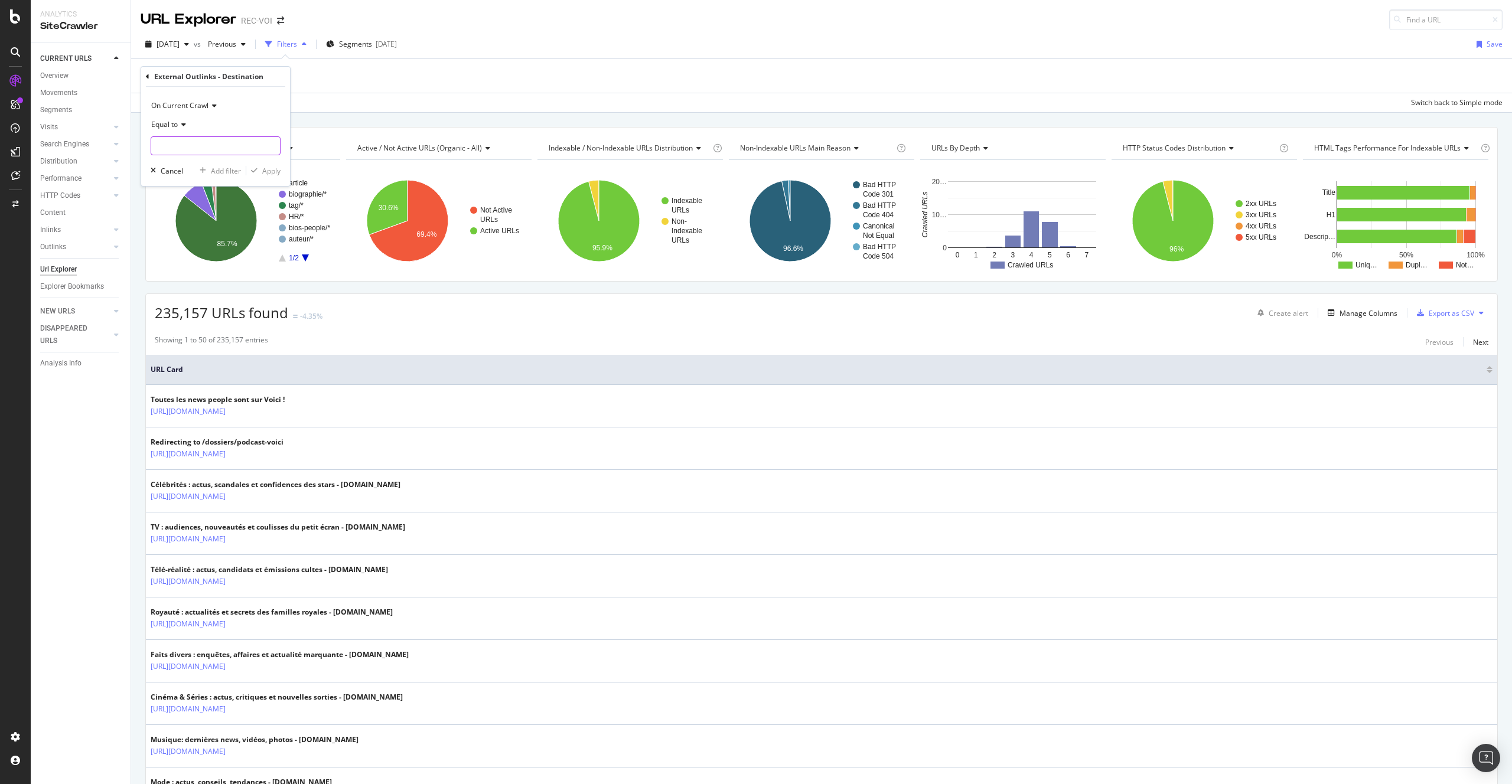
click at [208, 144] on input "text" at bounding box center [216, 146] width 129 height 19
click at [170, 124] on span "Equal to" at bounding box center [164, 124] width 26 height 10
click at [203, 241] on div "Contains" at bounding box center [216, 241] width 126 height 16
click at [179, 144] on input "text" at bounding box center [216, 146] width 129 height 19
type input "mailto:"
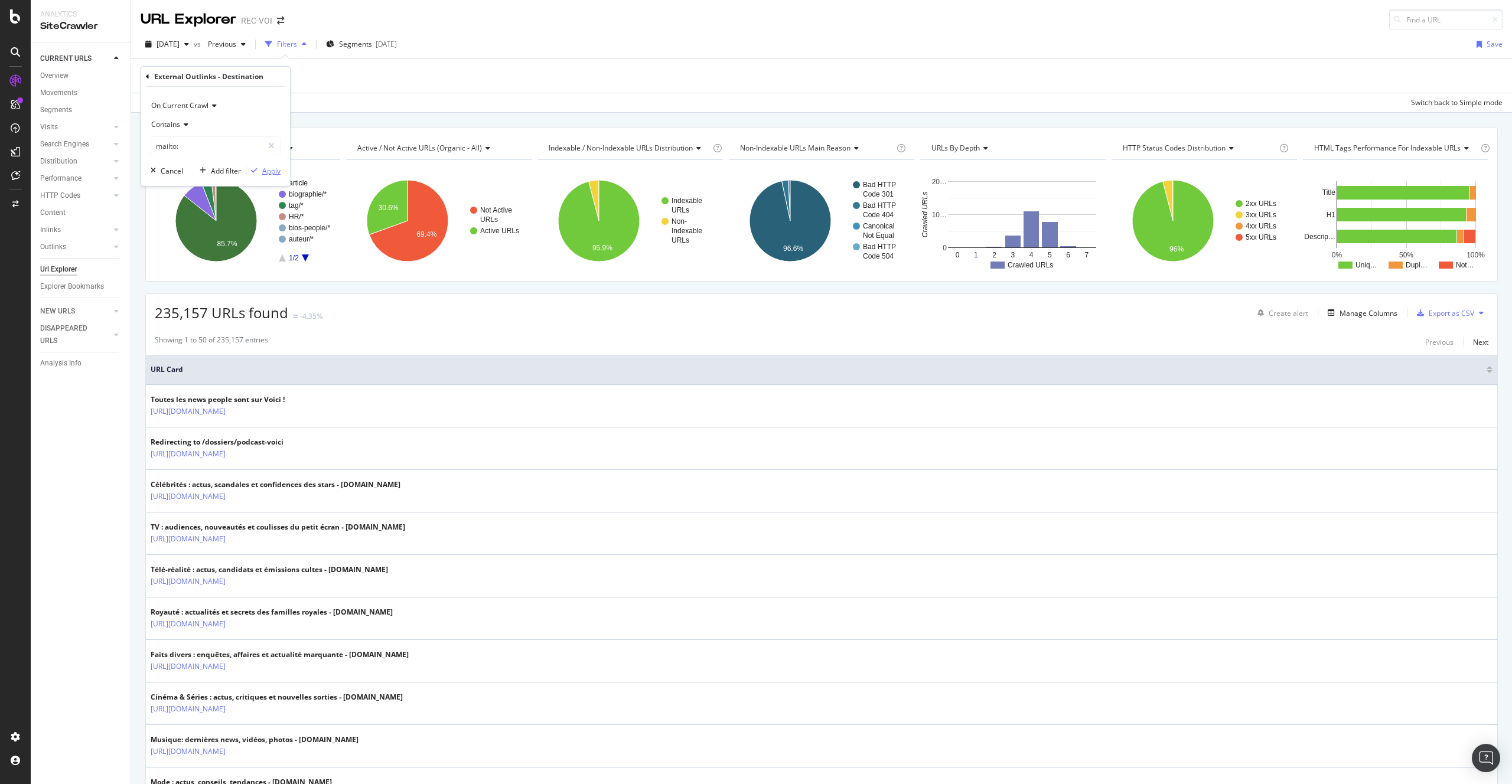
click at [259, 167] on div "button" at bounding box center [254, 171] width 16 height 7
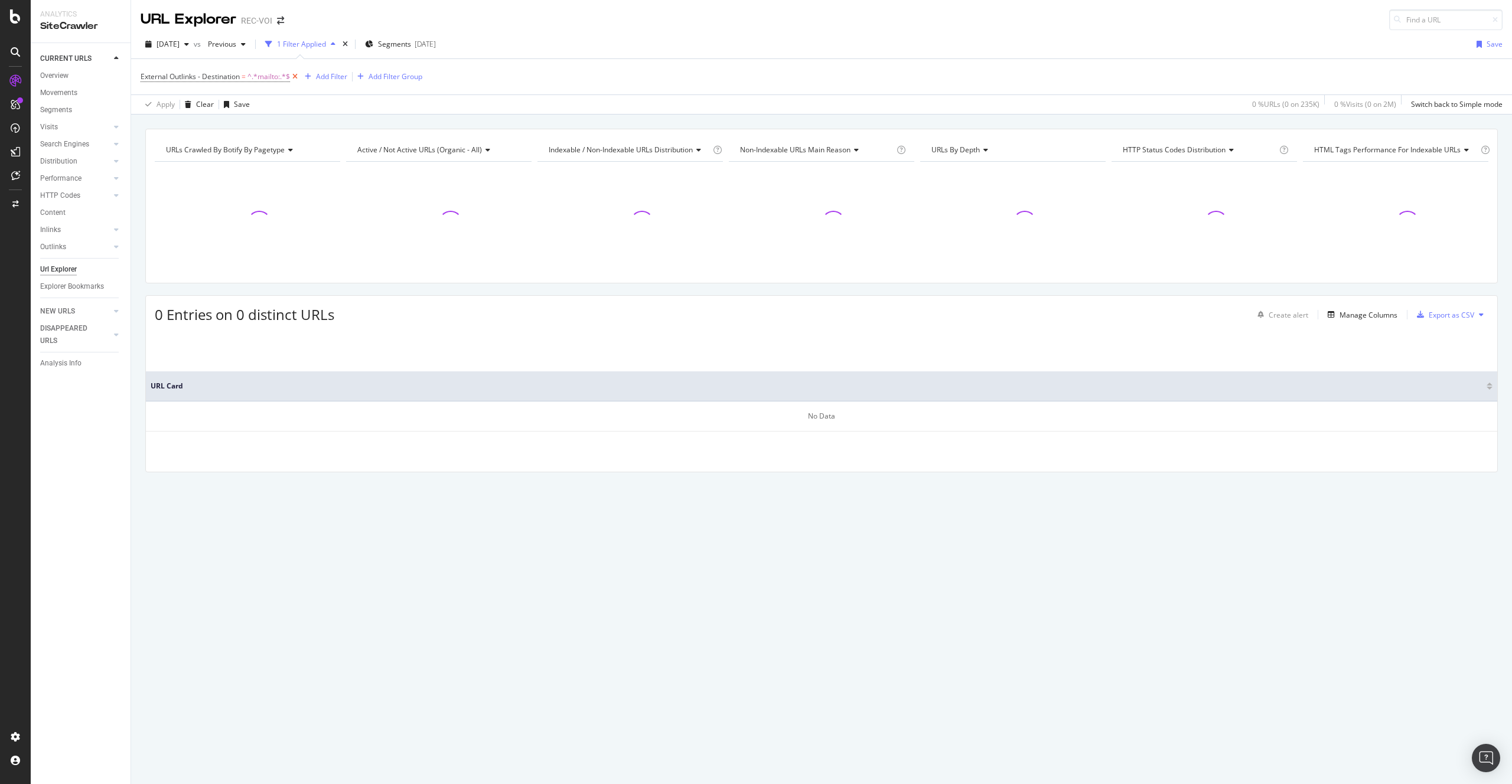
click at [299, 79] on icon at bounding box center [295, 77] width 10 height 12
